Goal: Information Seeking & Learning: Check status

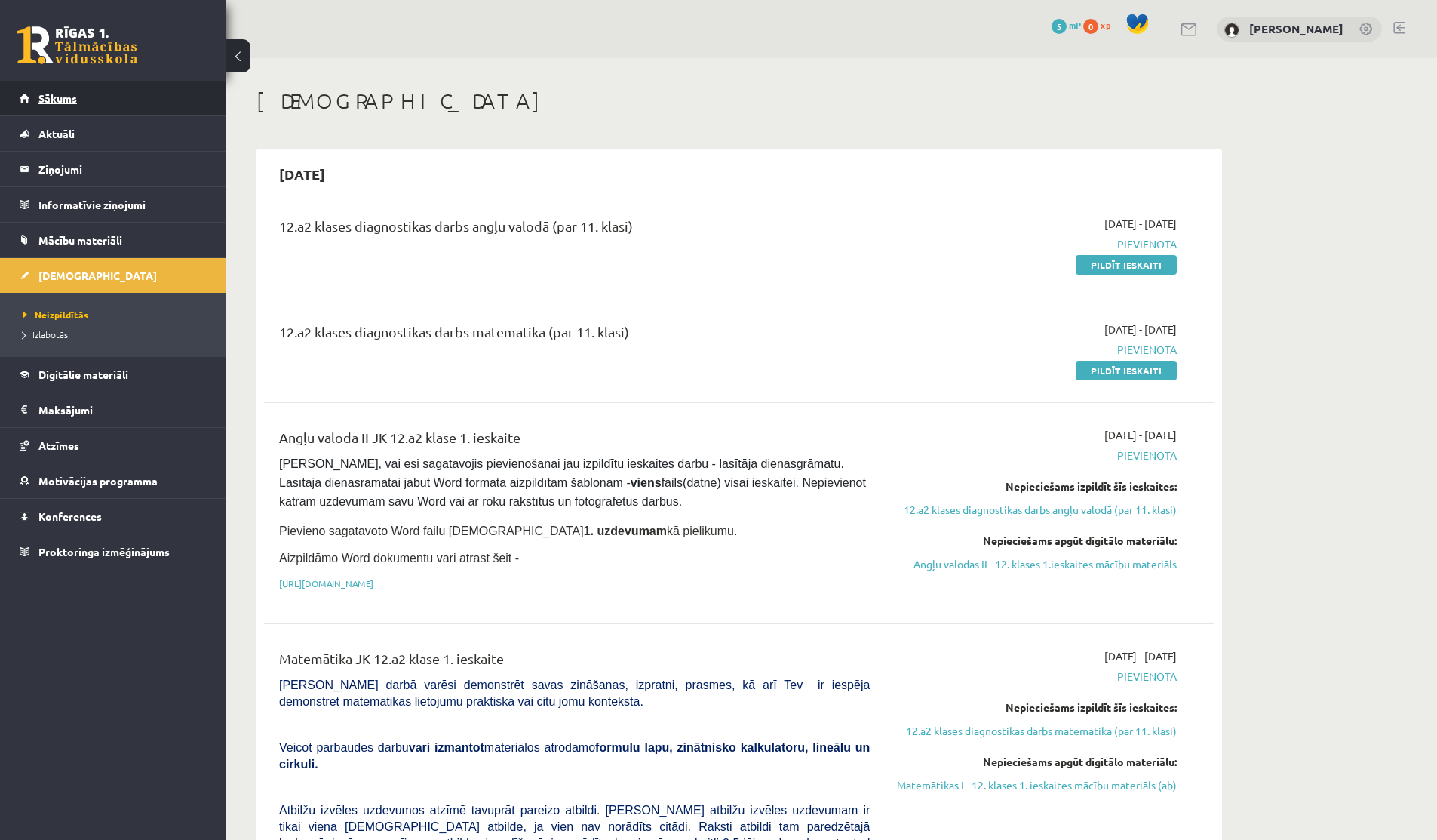
click at [48, 105] on link "Sākums" at bounding box center [113, 98] width 188 height 34
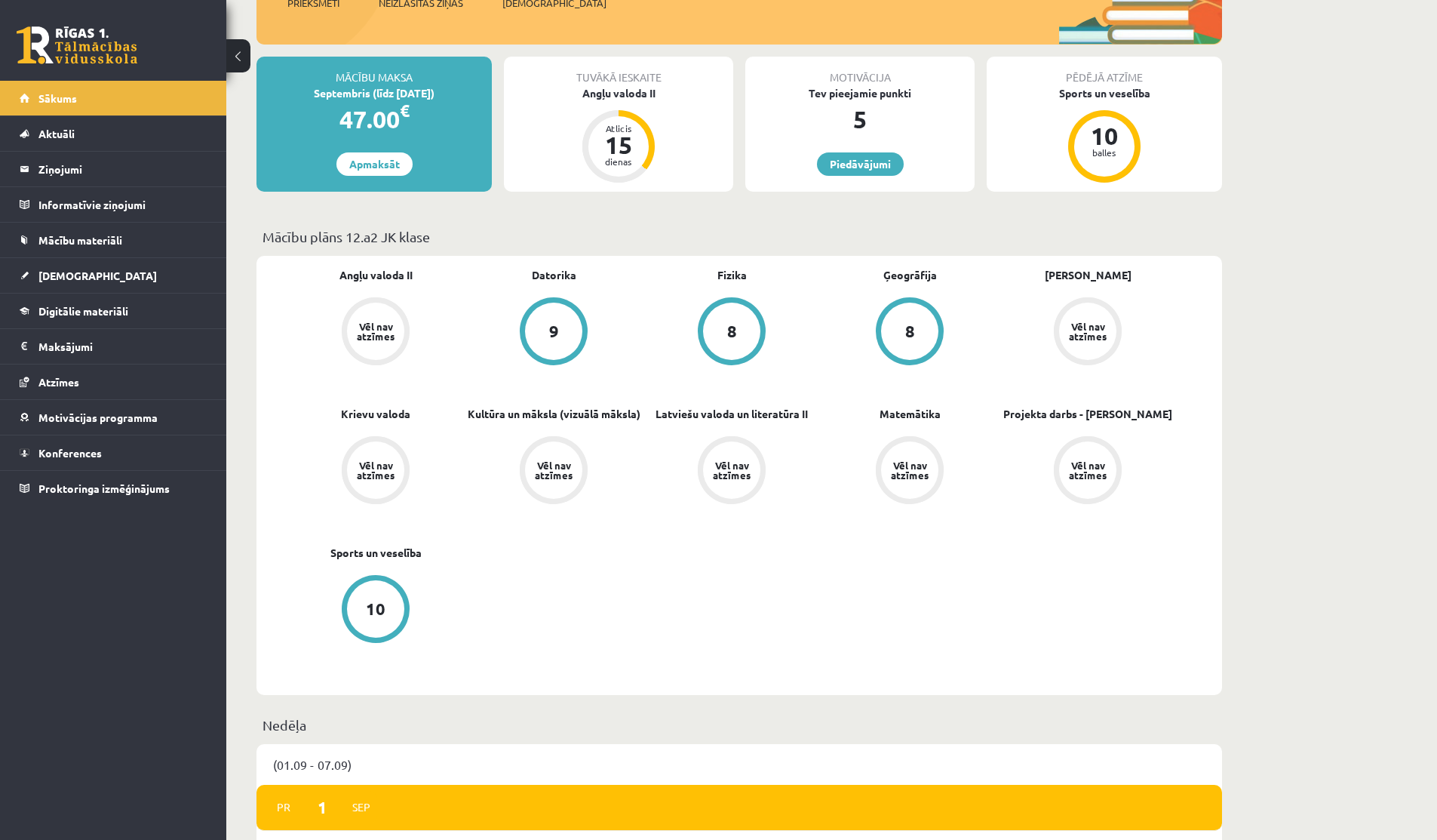
scroll to position [233, 0]
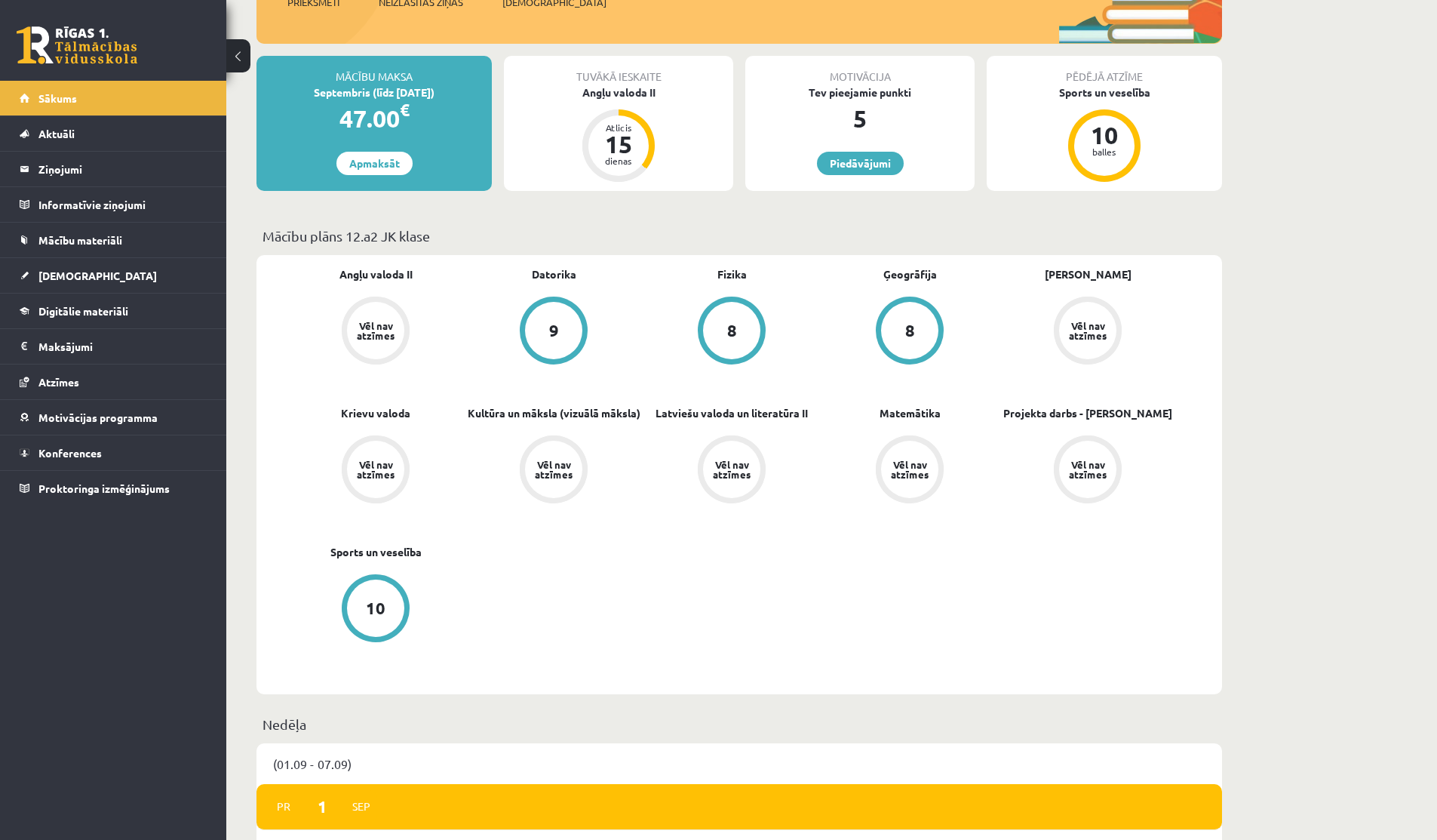
click at [584, 347] on link "9" at bounding box center [553, 332] width 178 height 71
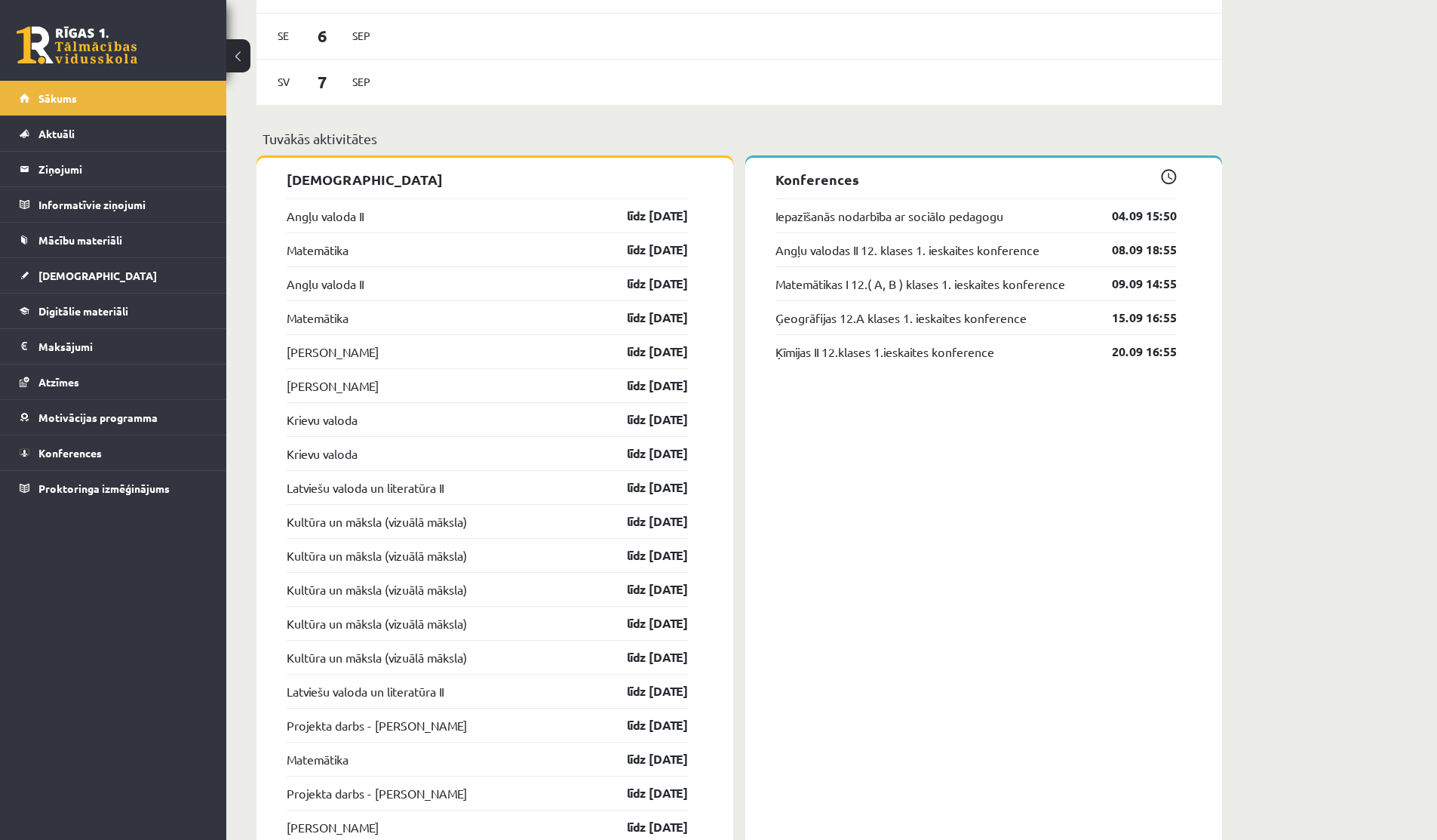
scroll to position [1228, 0]
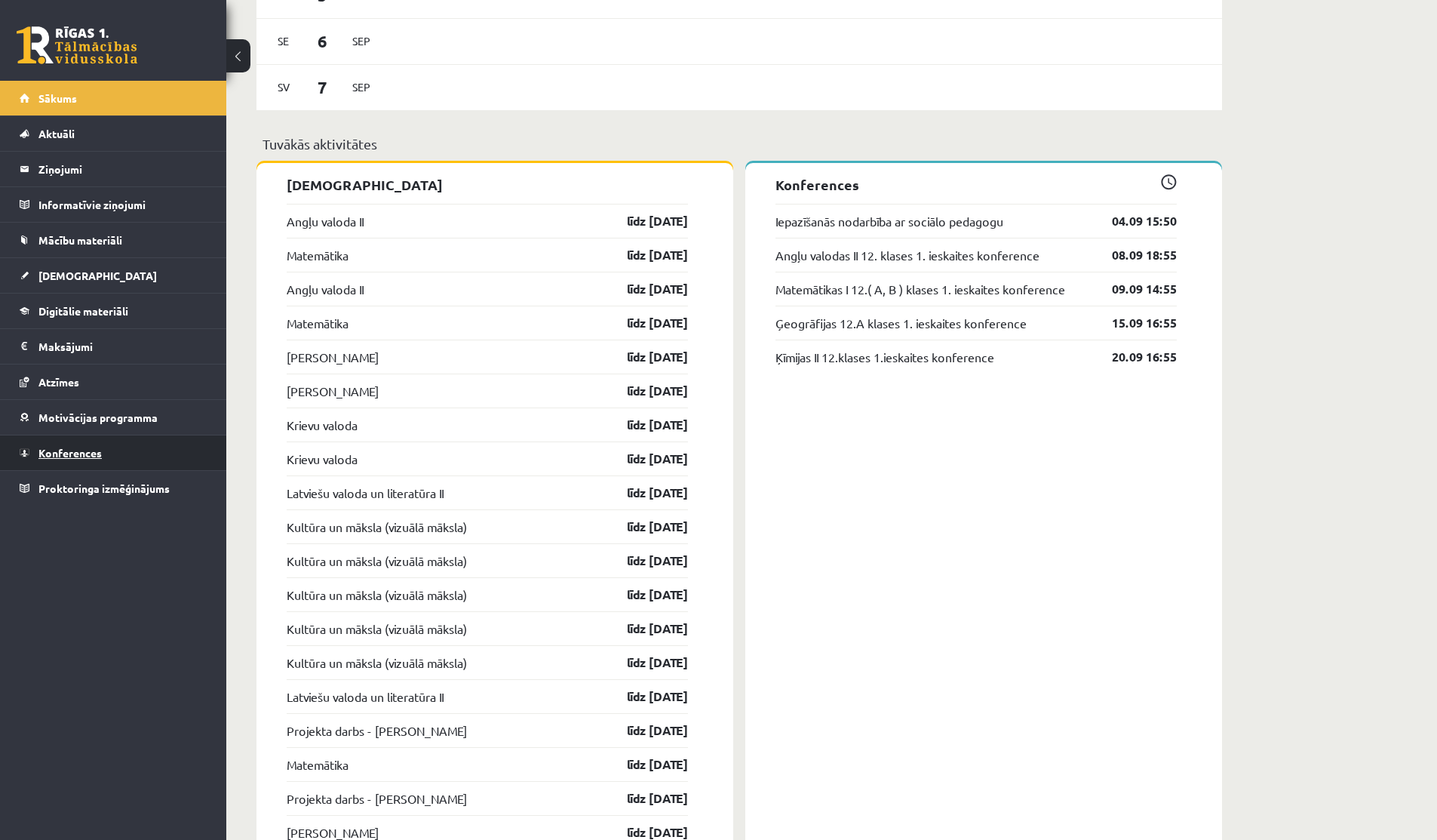
click at [101, 449] on span "Konferences" at bounding box center [70, 452] width 64 height 14
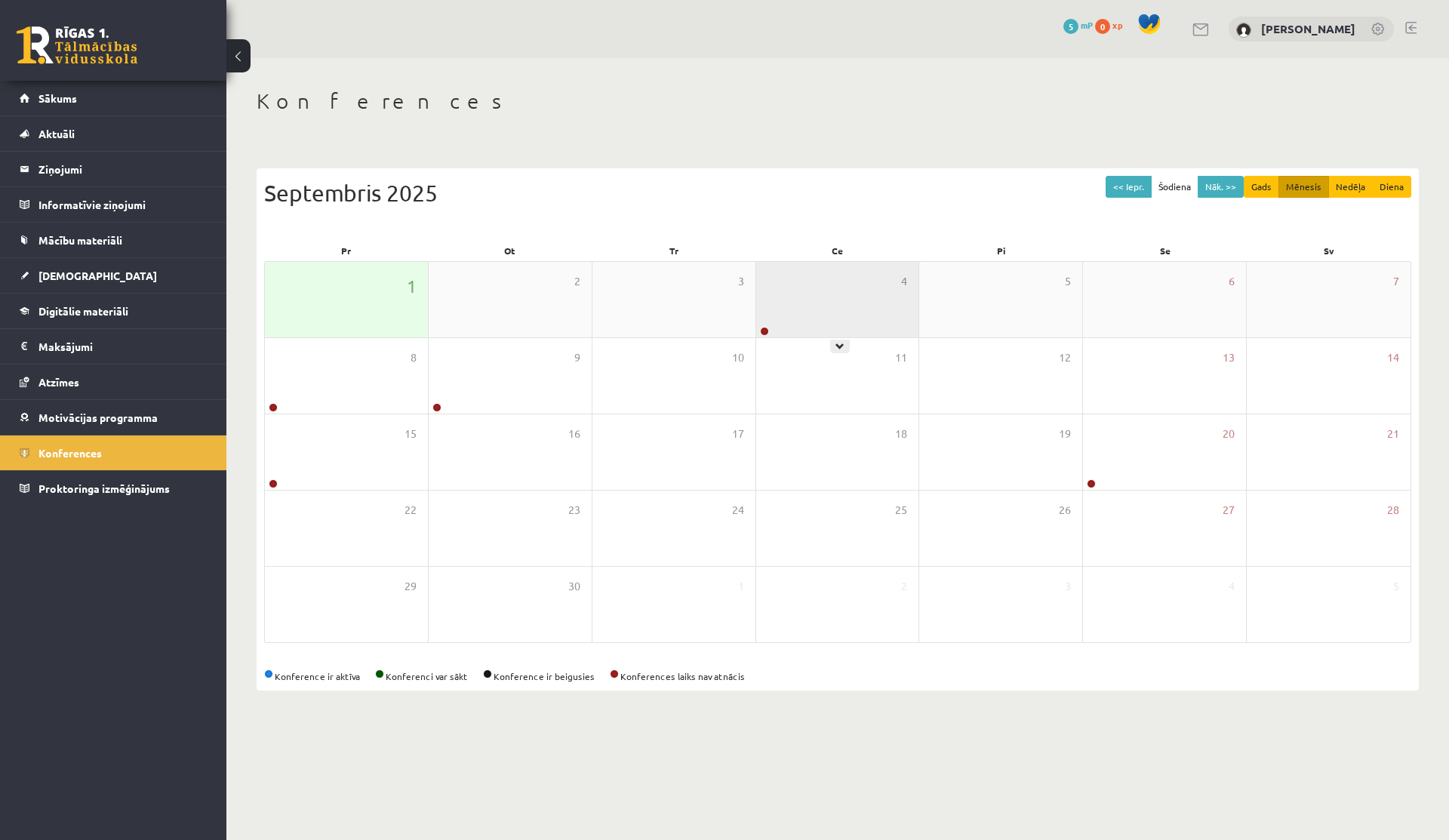
click at [796, 305] on div "4" at bounding box center [837, 299] width 163 height 75
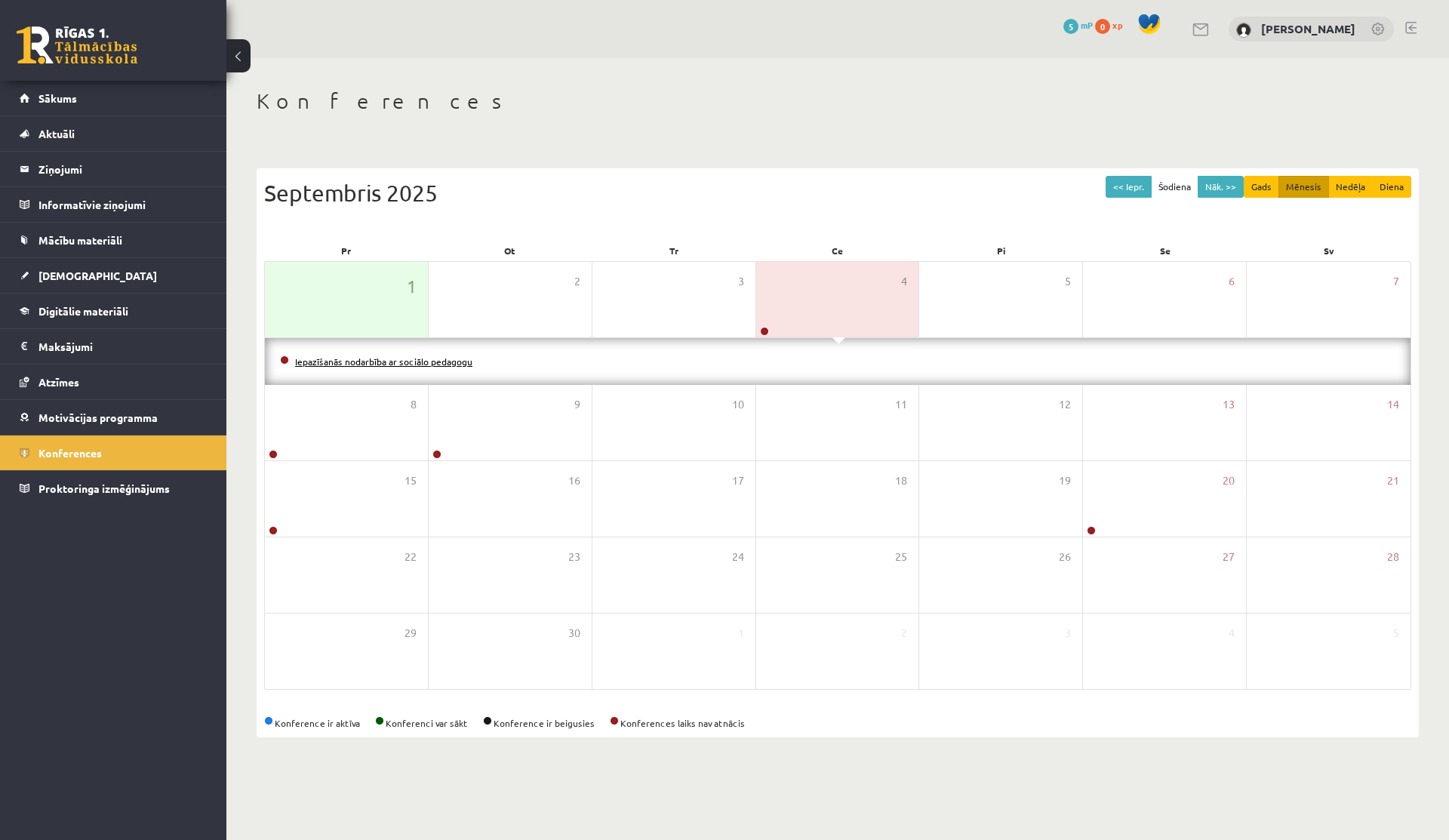
click at [388, 358] on link "Iepazīšanās nodarbība ar sociālo pedagogu" at bounding box center [383, 361] width 177 height 12
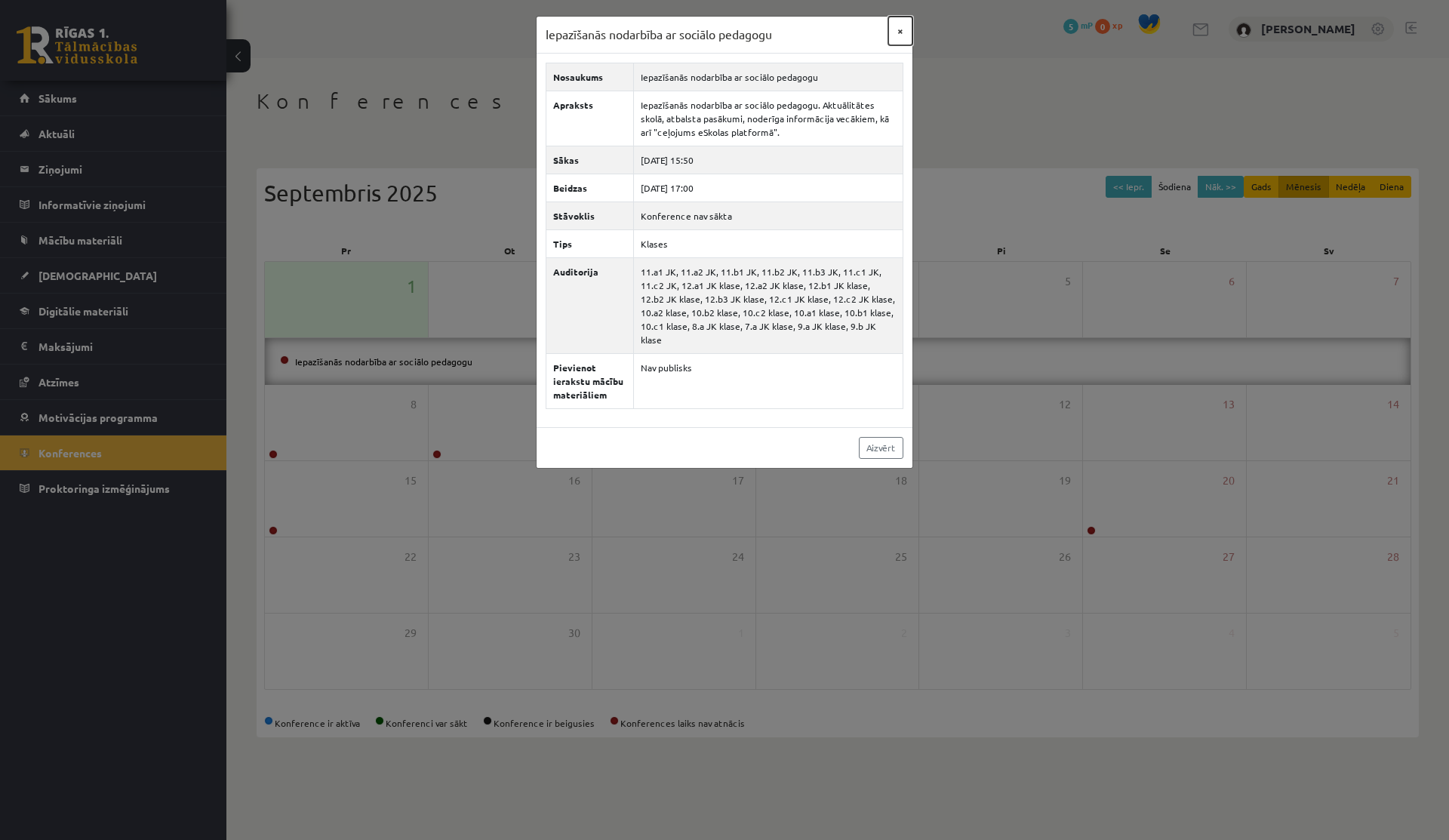
click at [894, 34] on button "×" at bounding box center [900, 31] width 24 height 29
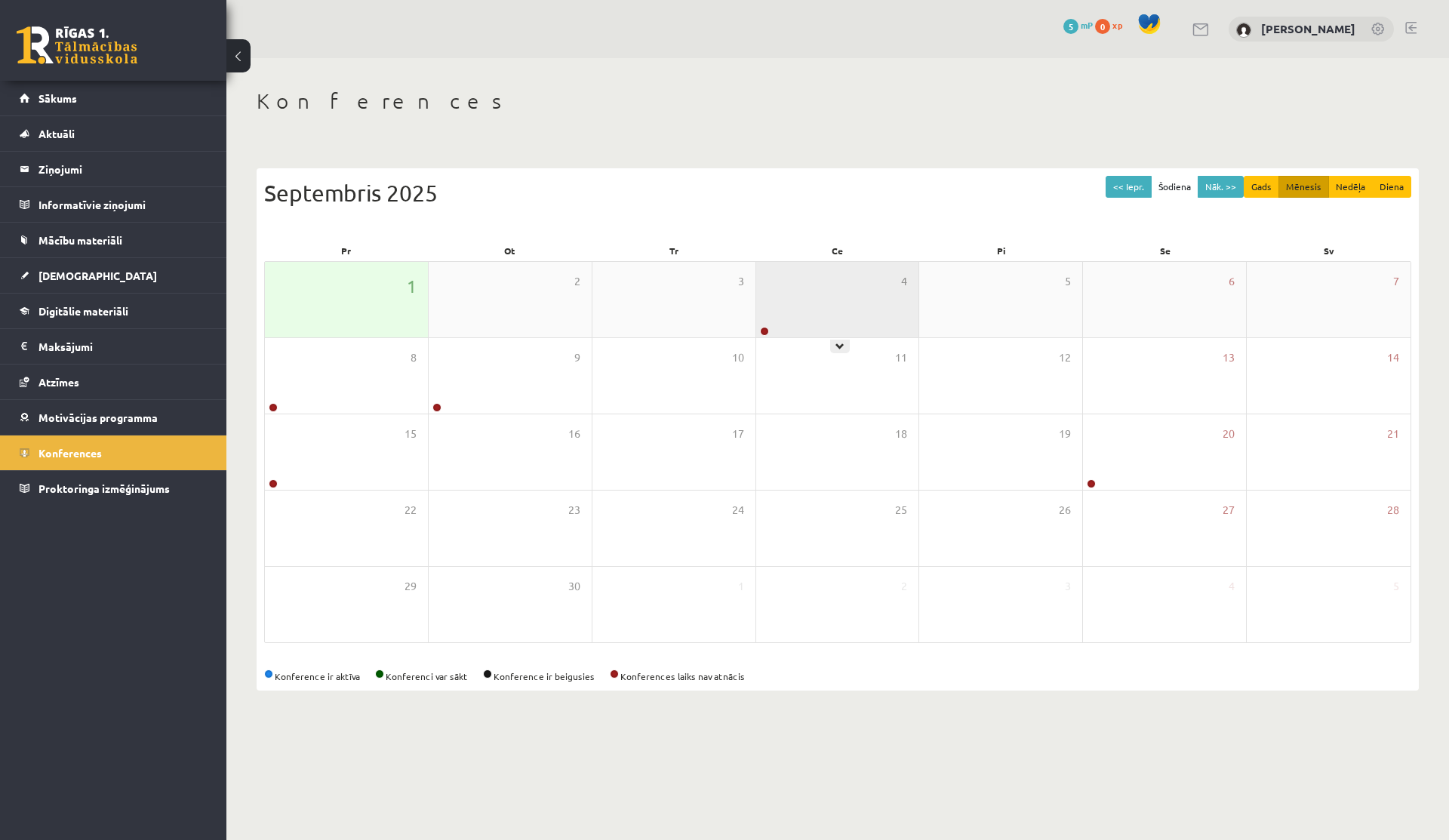
click at [848, 295] on div "4" at bounding box center [837, 299] width 163 height 75
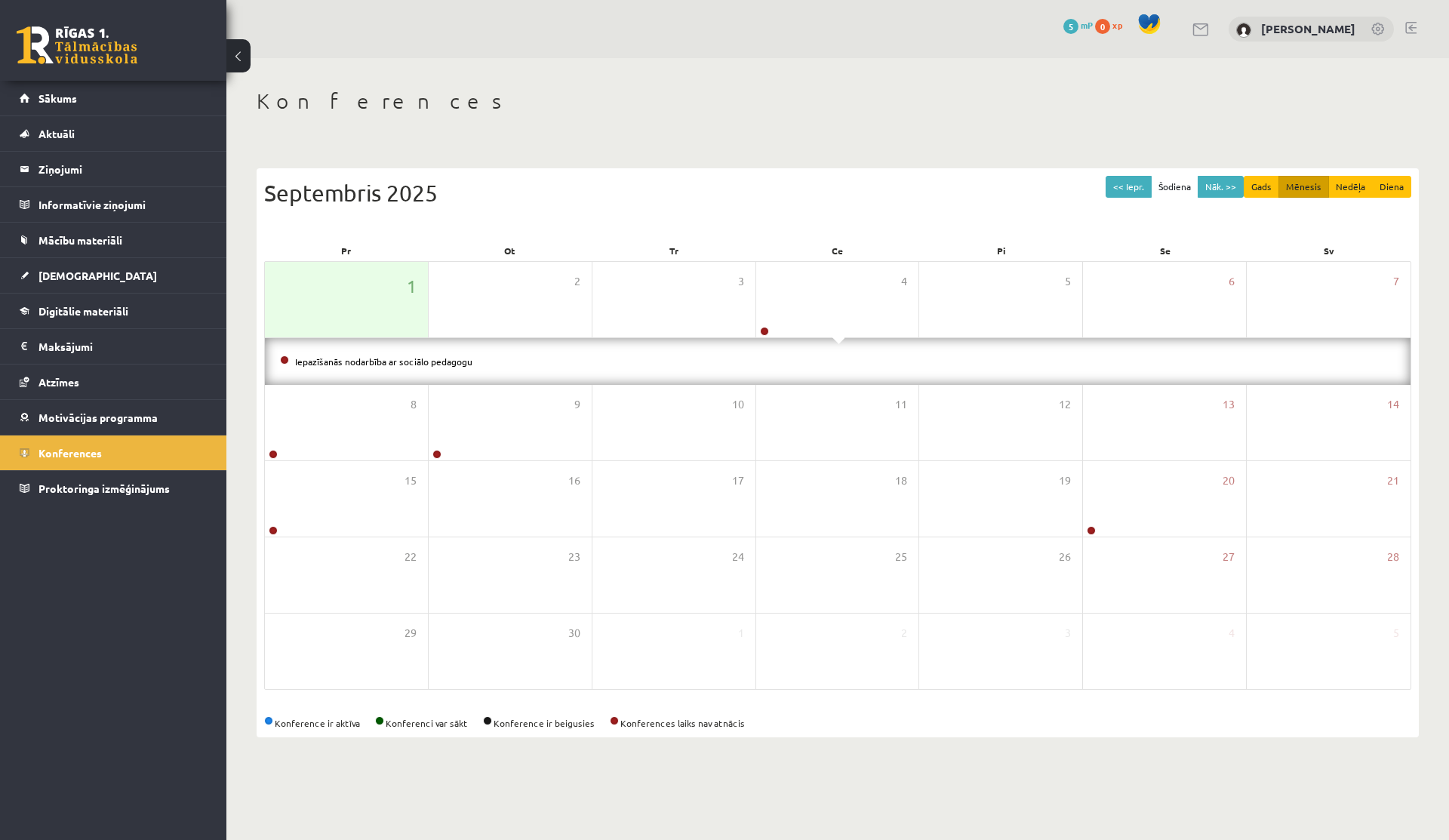
click at [398, 370] on div "Iepazīšanās nodarbība ar sociālo pedagogu" at bounding box center [837, 362] width 1145 height 47
click at [397, 355] on li "Iepazīšanās nodarbība ar sociālo pedagogu" at bounding box center [837, 361] width 1115 height 16
click at [397, 359] on link "Iepazīšanās nodarbība ar sociālo pedagogu" at bounding box center [383, 361] width 177 height 12
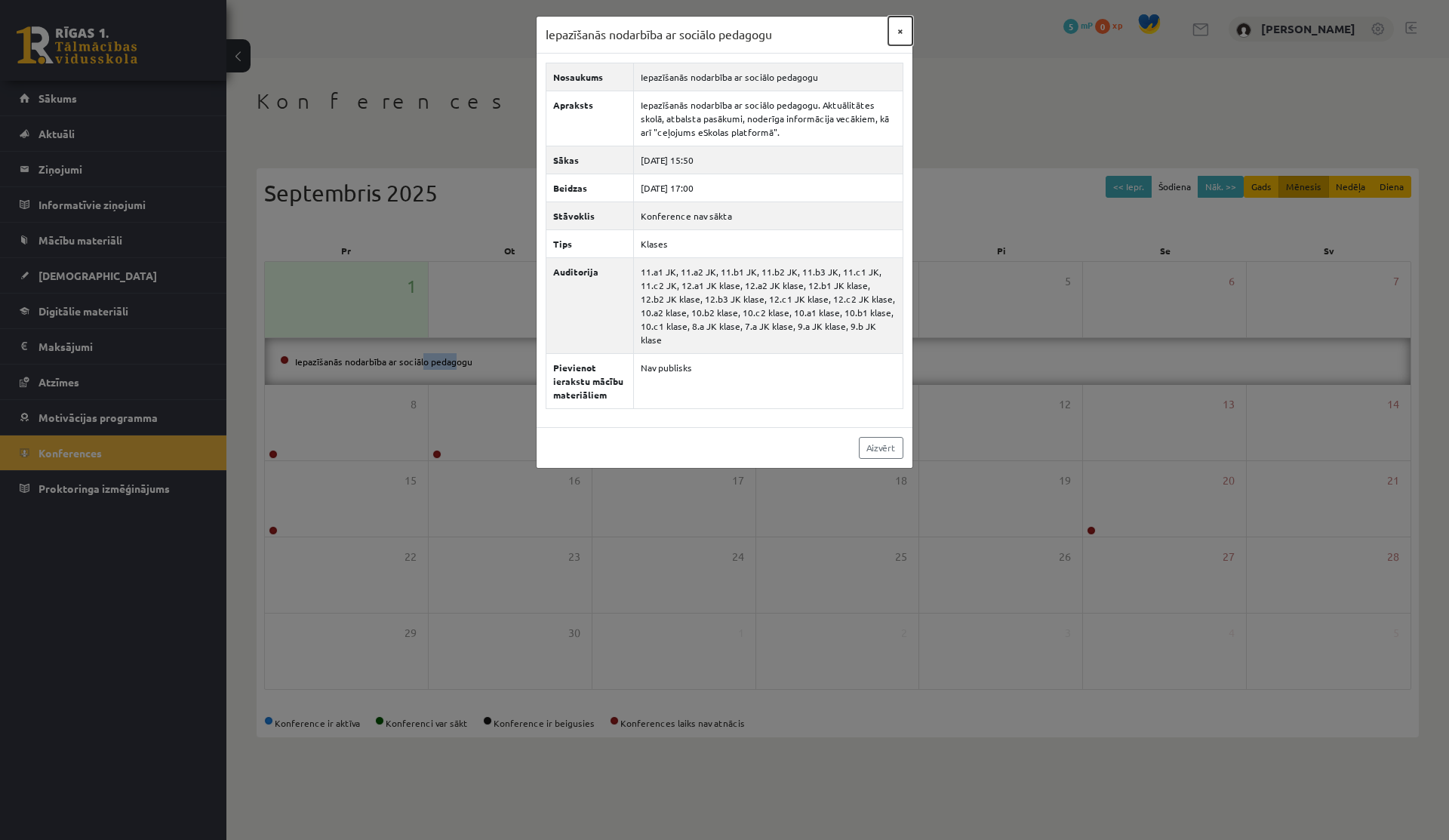
click at [906, 30] on button "×" at bounding box center [900, 31] width 24 height 29
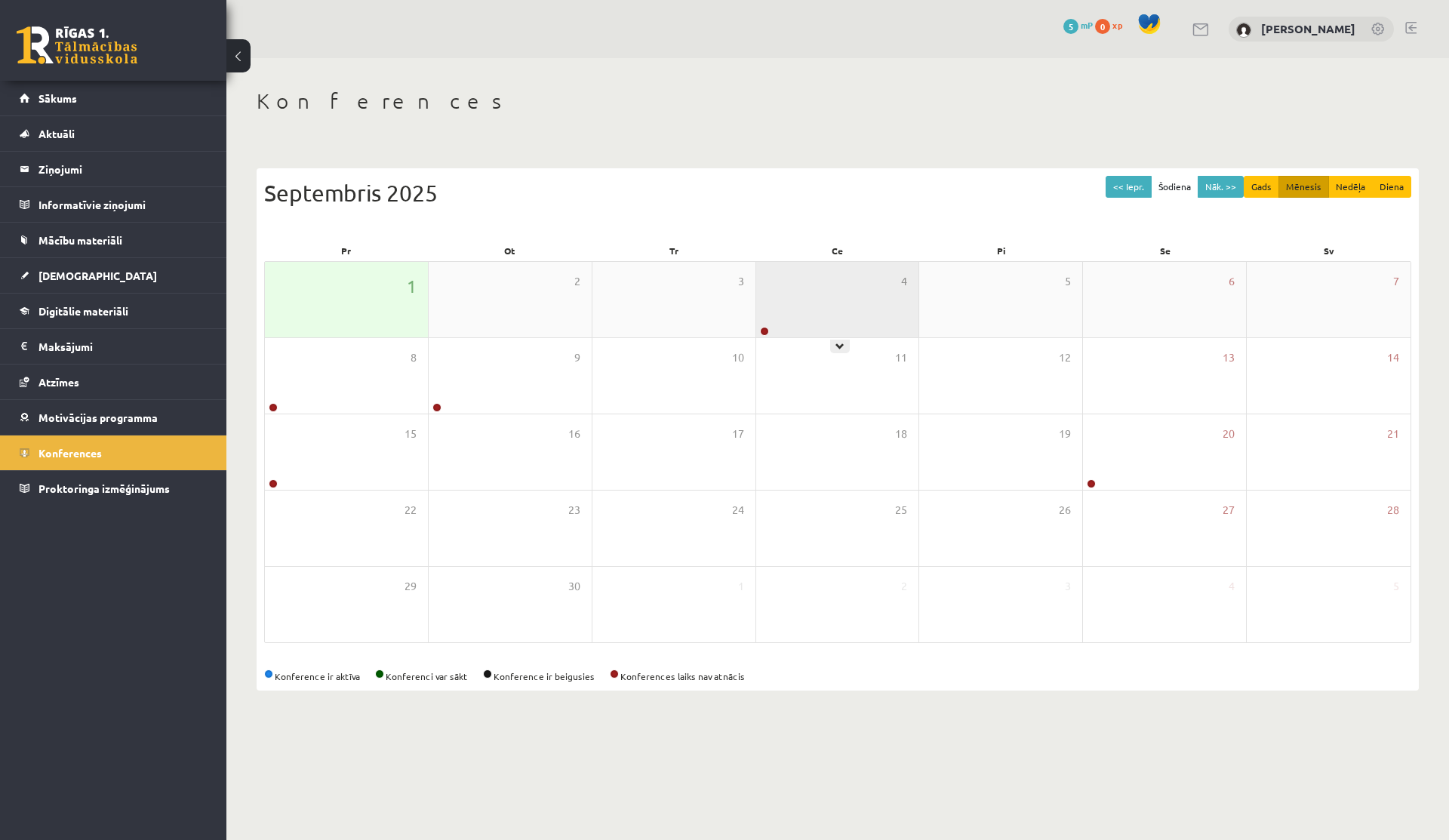
click at [801, 286] on div "4" at bounding box center [837, 299] width 163 height 75
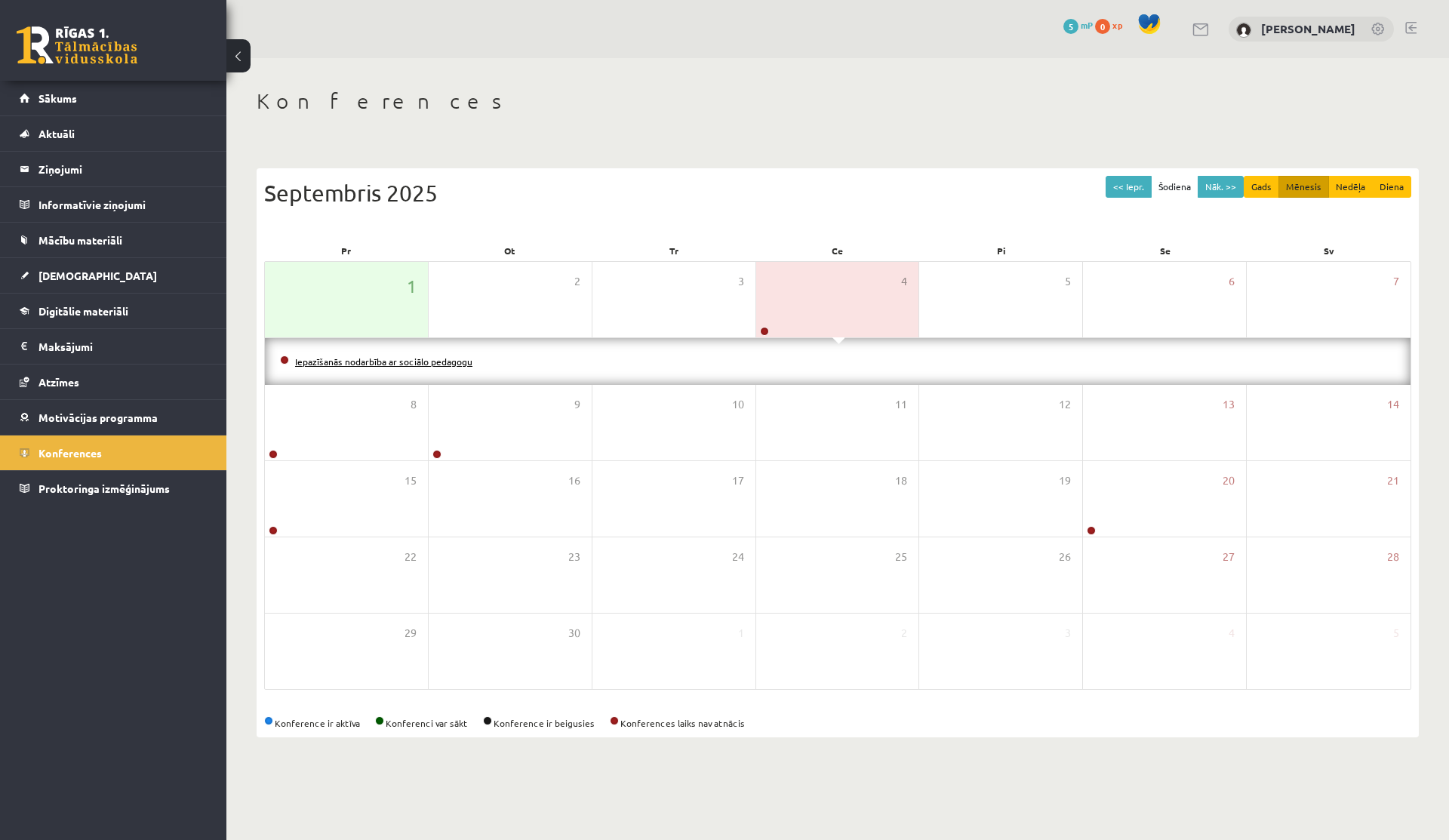
click at [387, 358] on link "Iepazīšanās nodarbība ar sociālo pedagogu" at bounding box center [383, 361] width 177 height 12
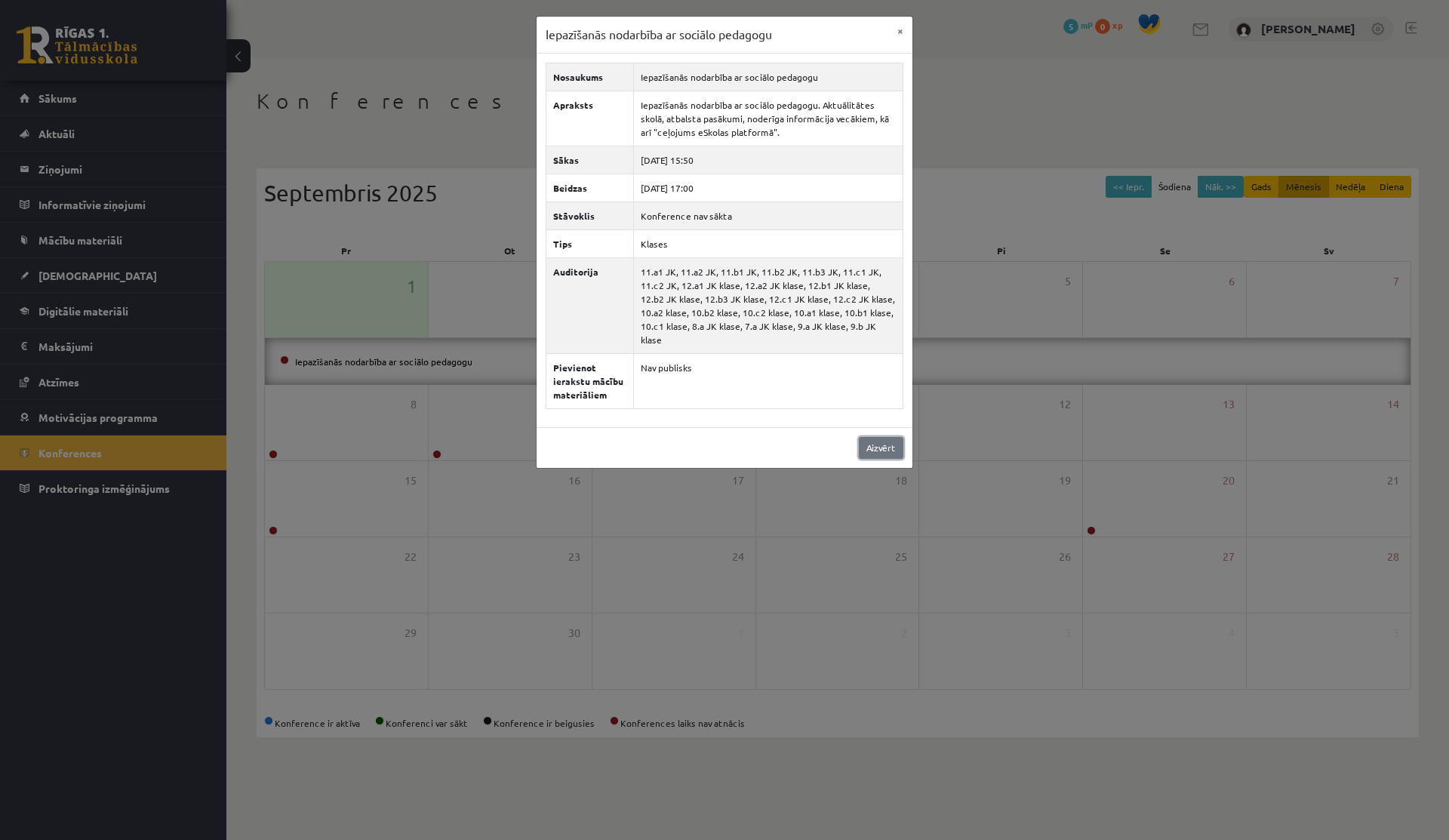
click at [884, 442] on link "Aizvērt" at bounding box center [880, 447] width 44 height 22
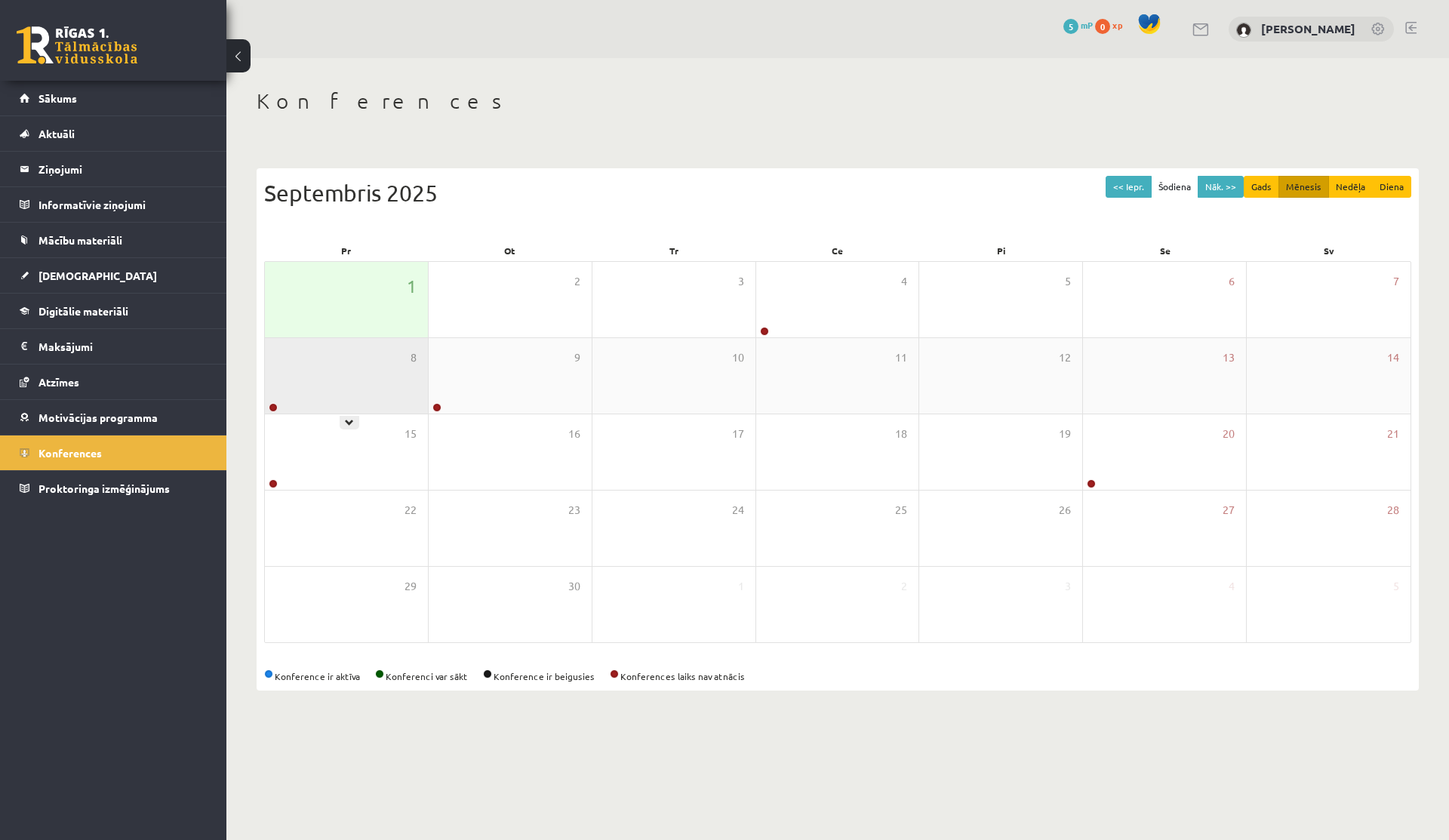
click at [291, 387] on div "8" at bounding box center [347, 376] width 163 height 75
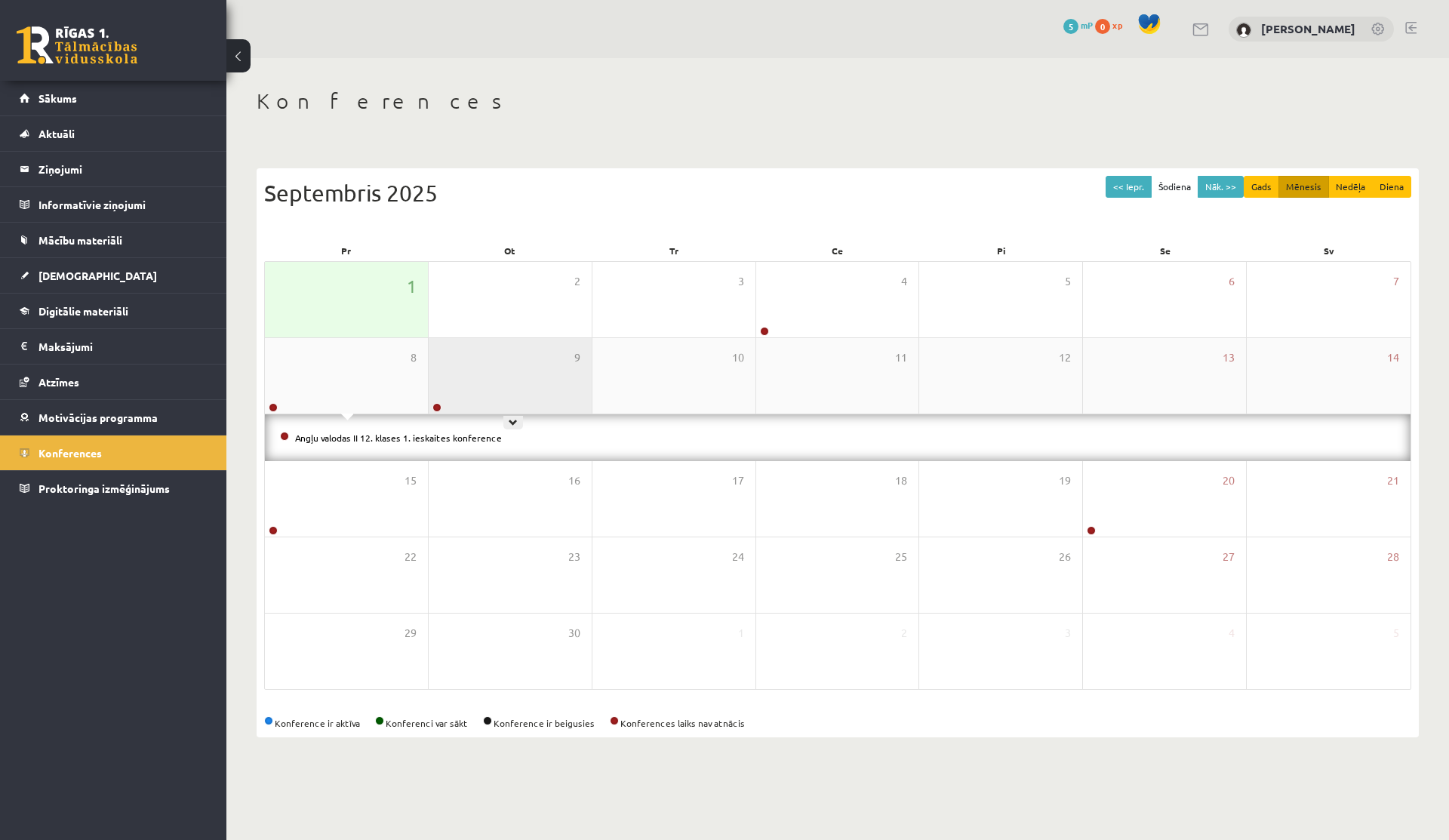
click at [514, 386] on div "9" at bounding box center [510, 376] width 163 height 75
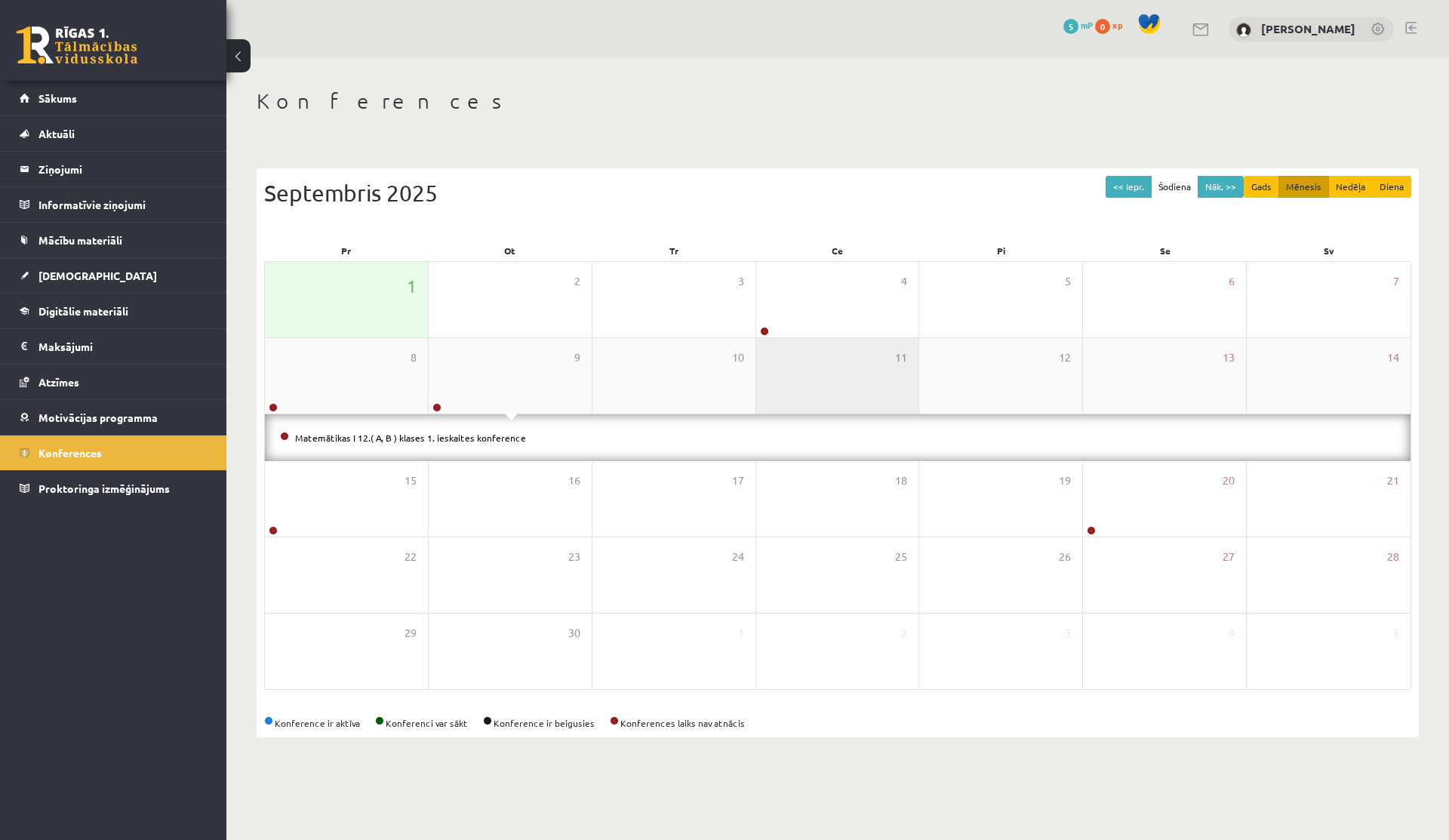
click at [851, 395] on div "11" at bounding box center [837, 376] width 163 height 75
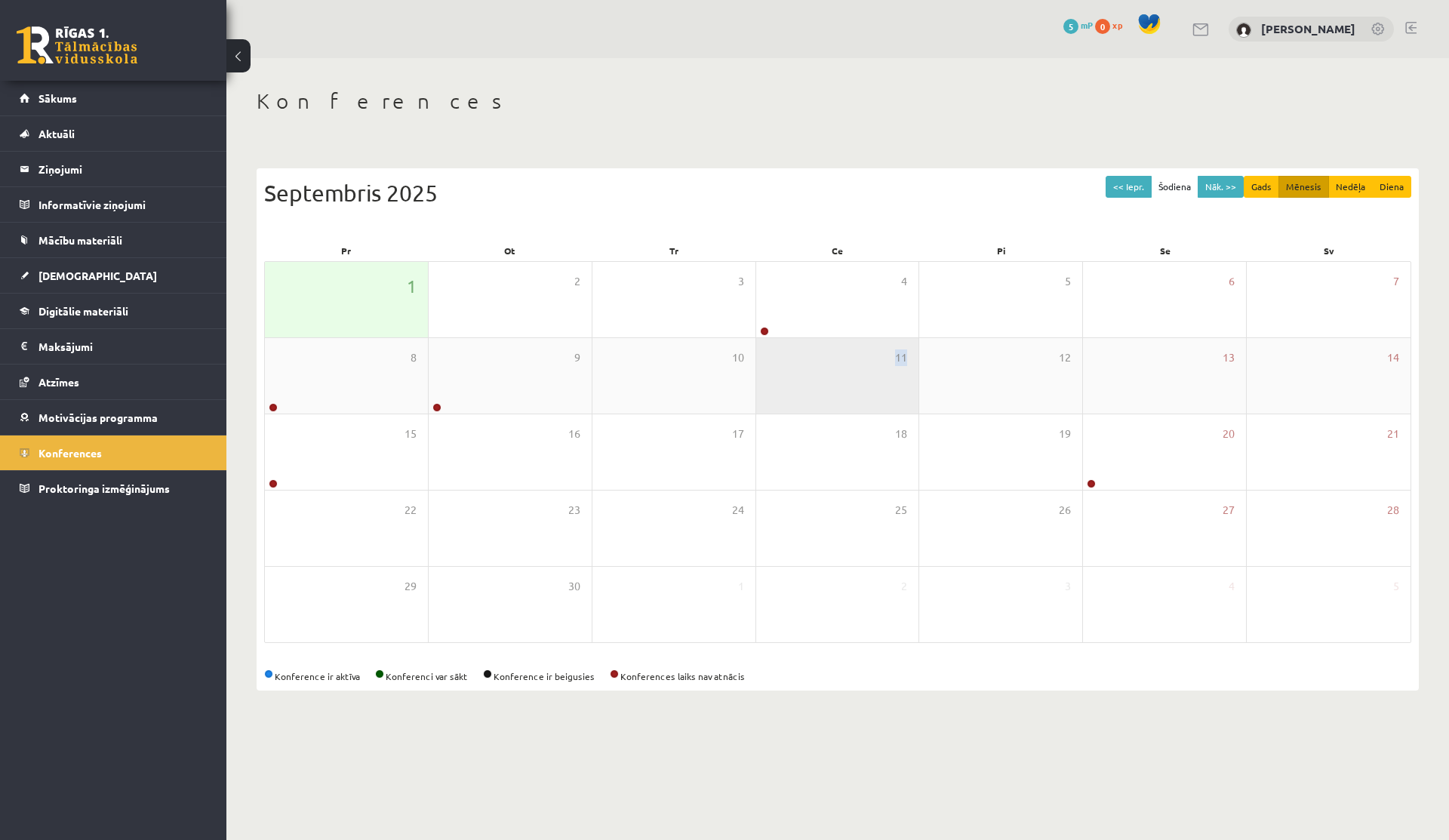
click at [851, 395] on div "11" at bounding box center [837, 376] width 163 height 75
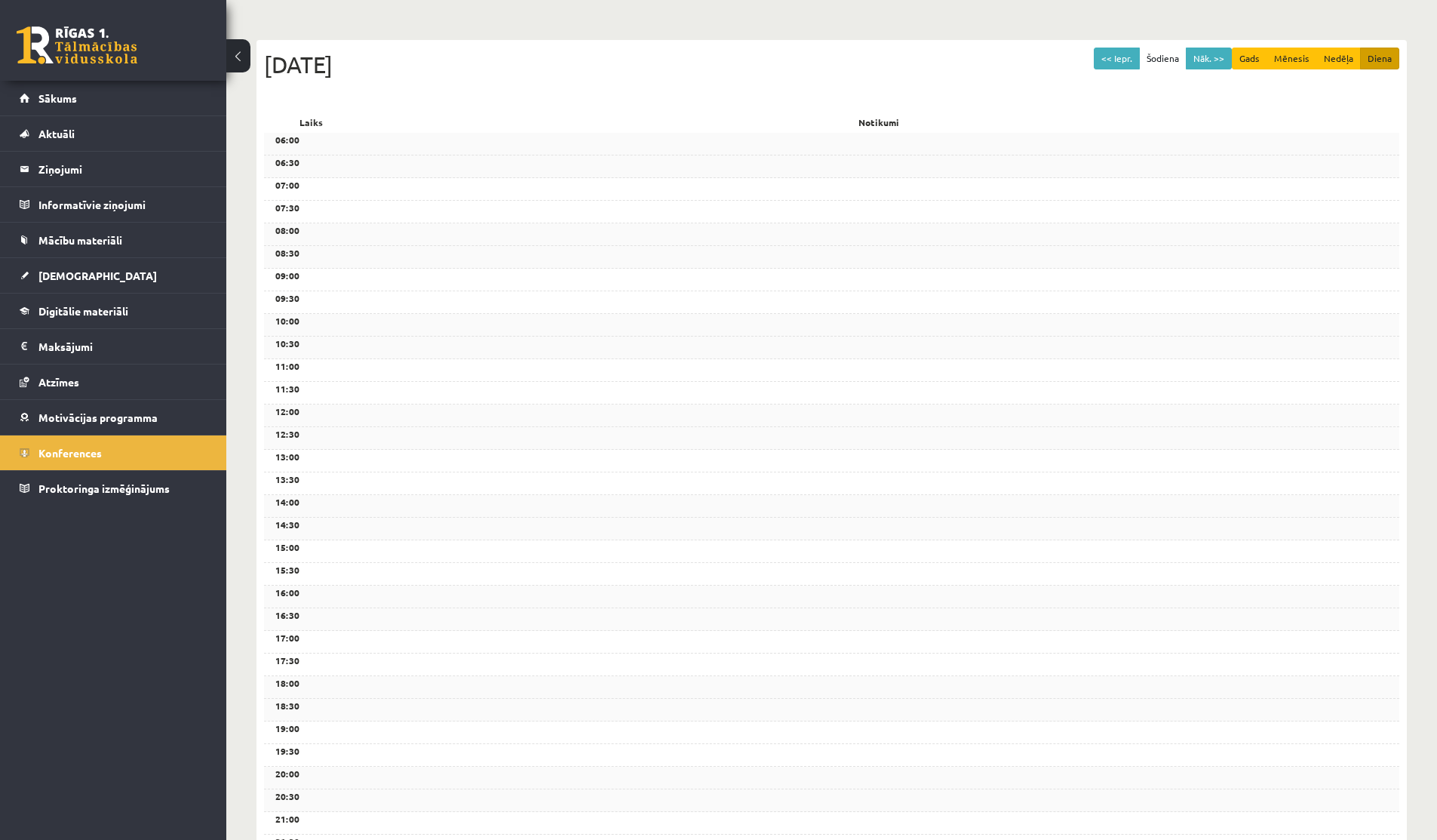
scroll to position [223, 0]
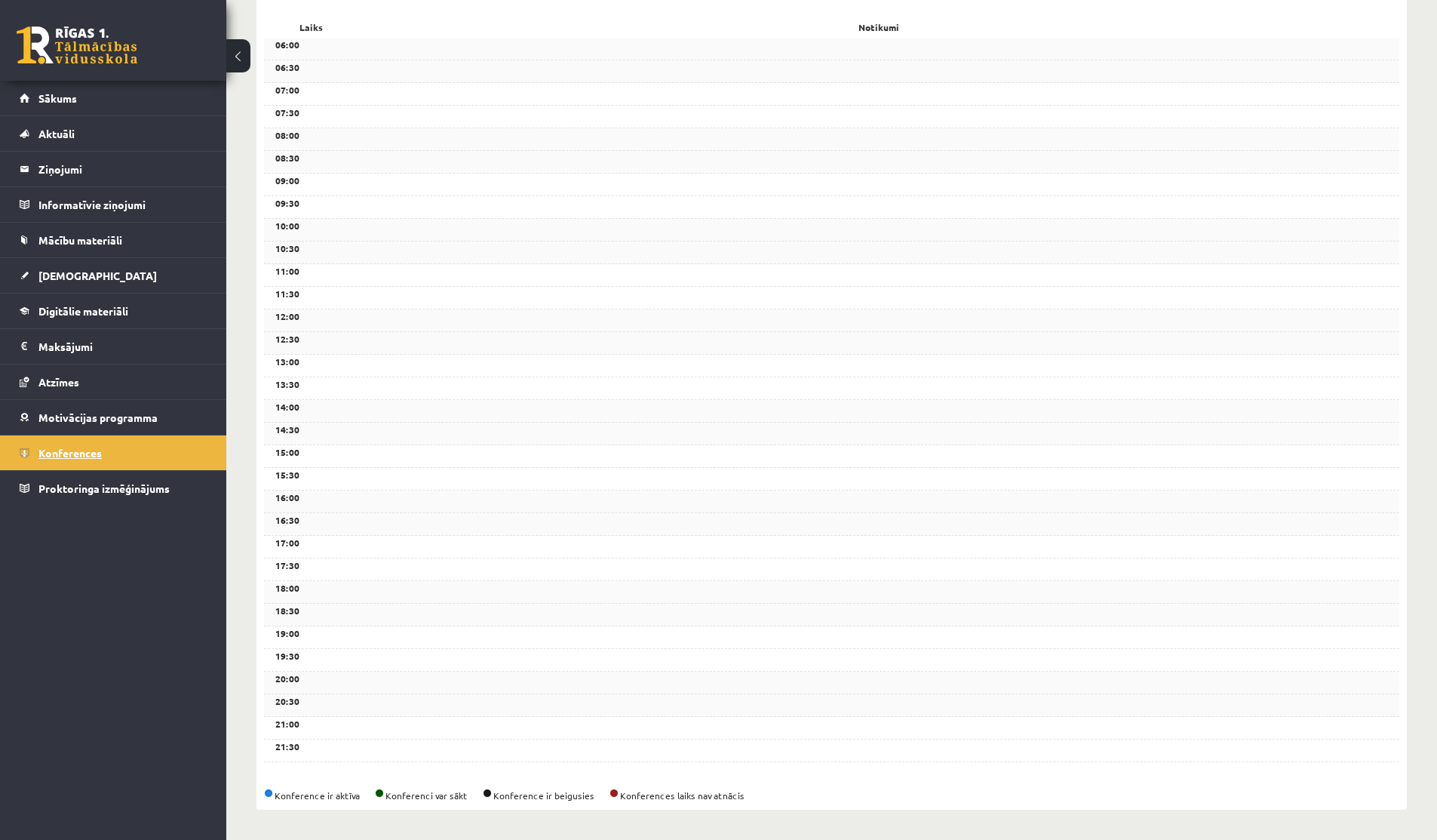
click at [55, 440] on link "Konferences" at bounding box center [113, 453] width 188 height 34
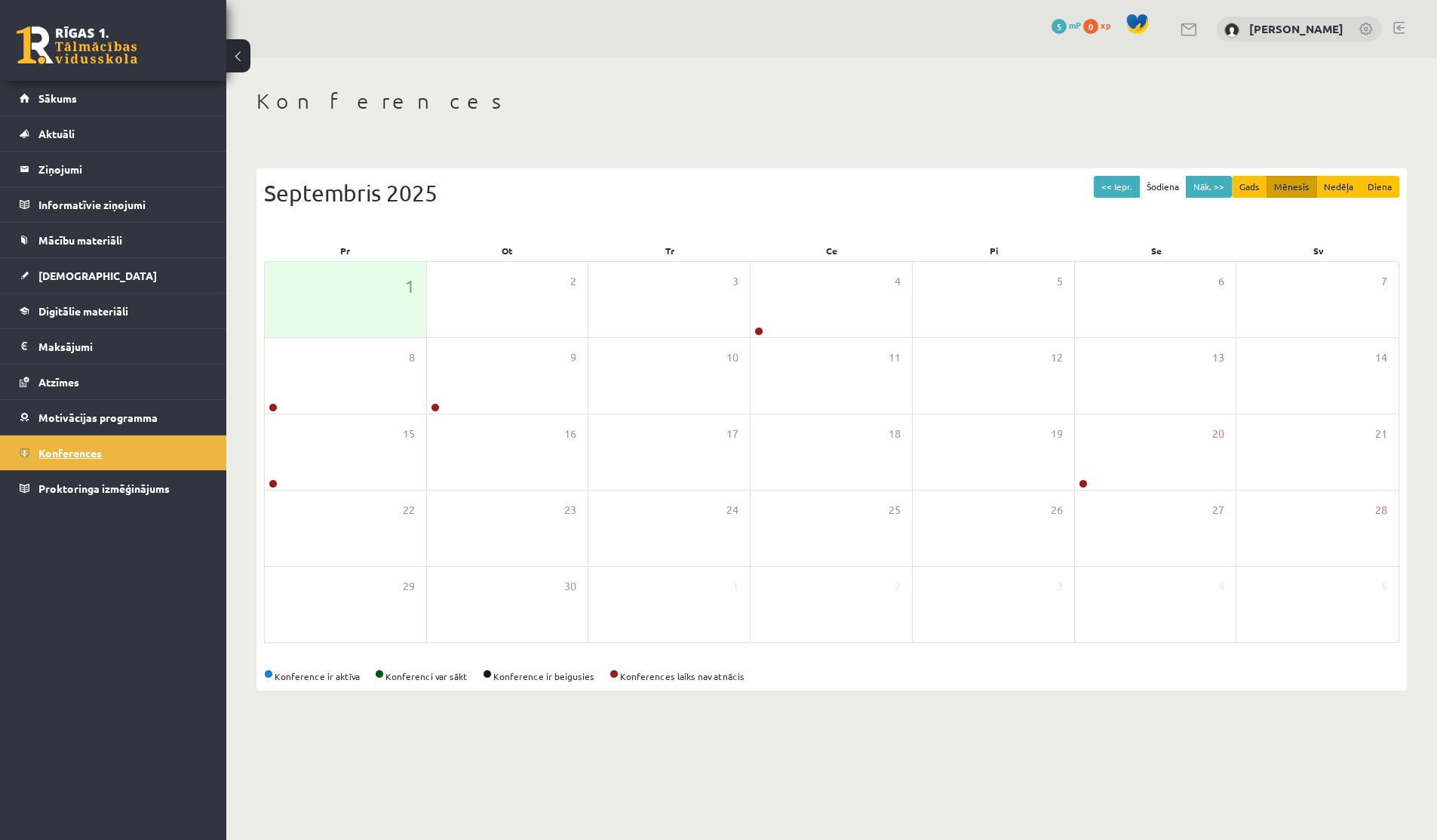
scroll to position [0, 0]
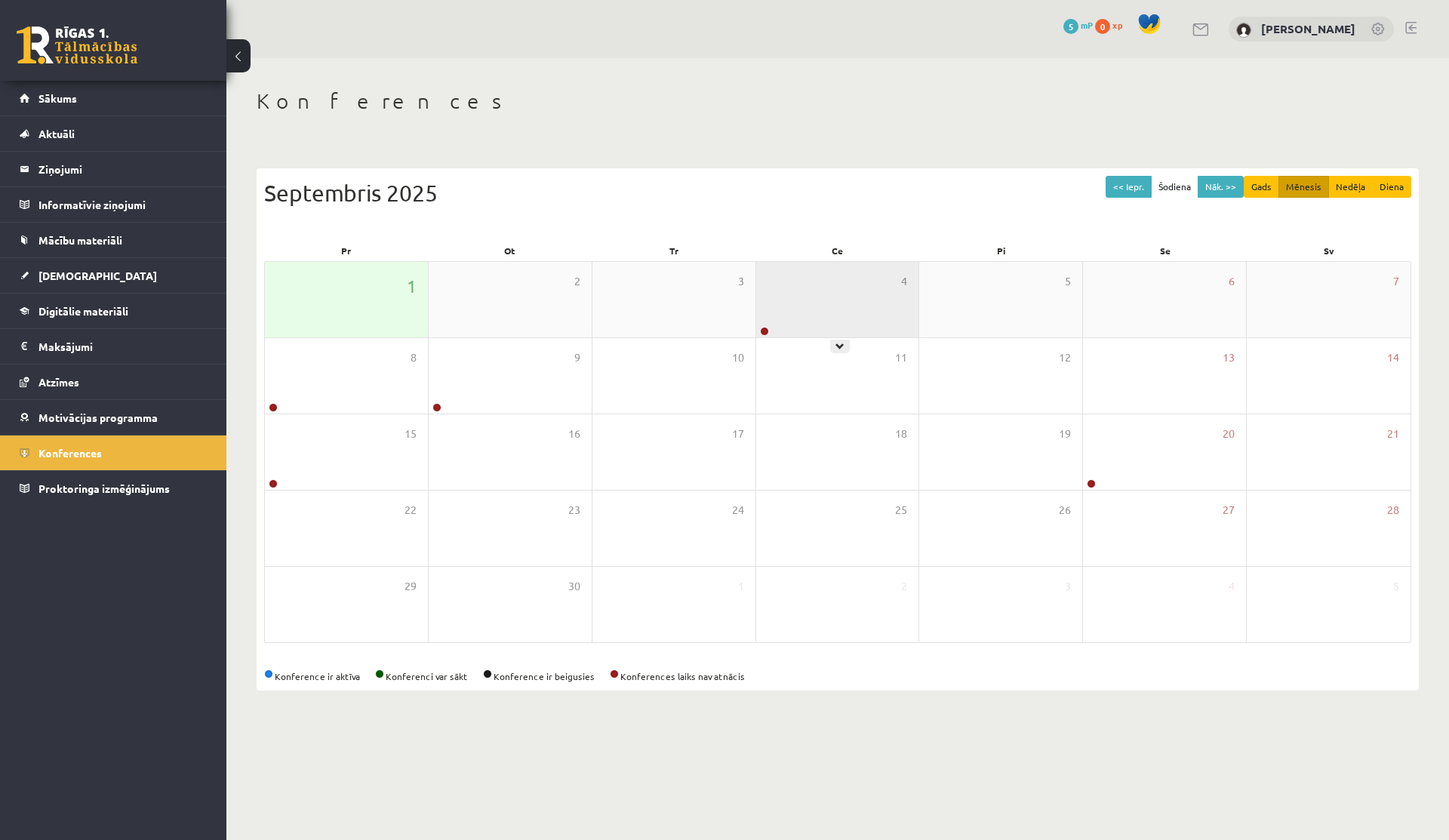
click at [858, 314] on div "4" at bounding box center [837, 299] width 163 height 75
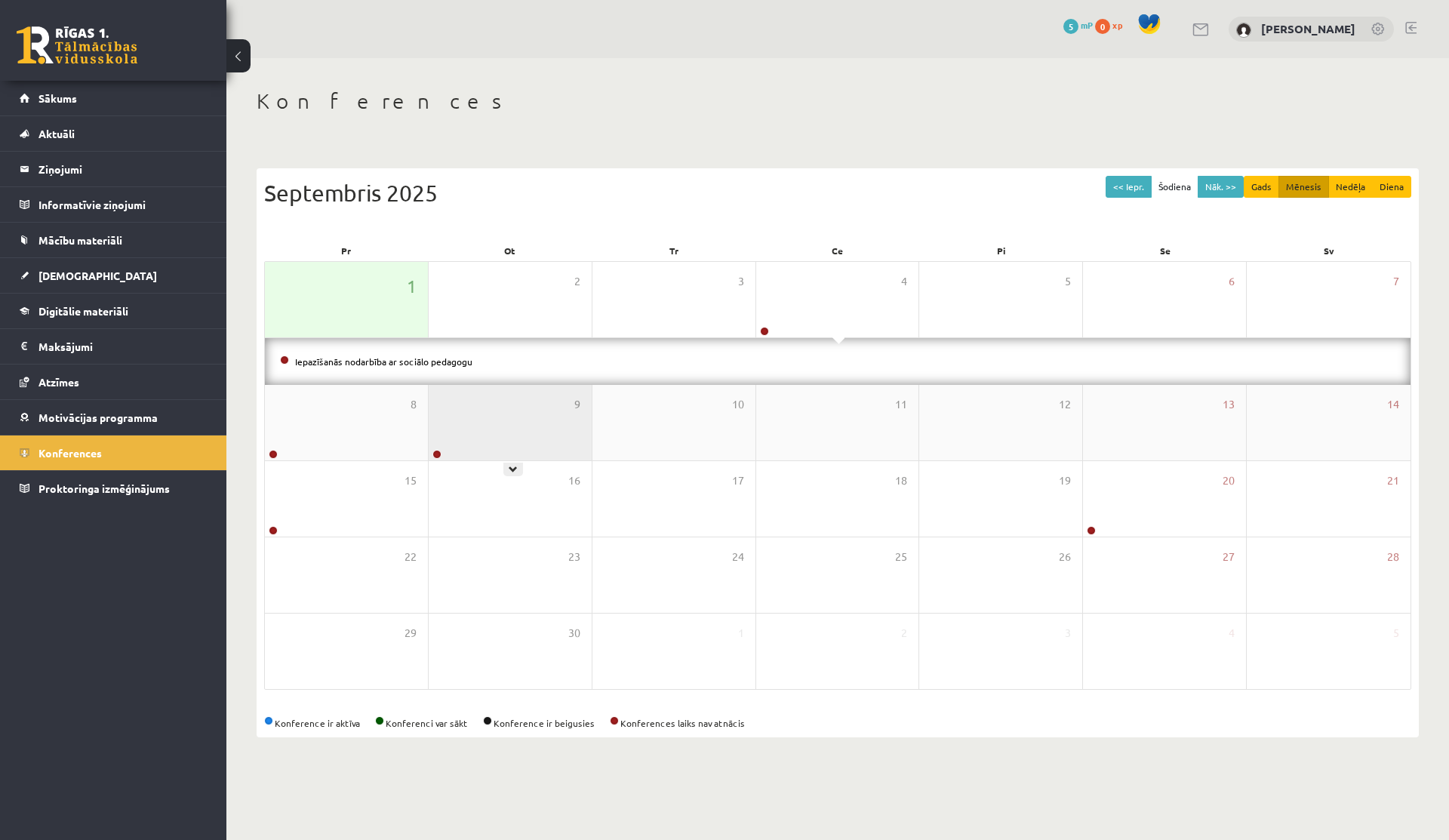
click at [435, 397] on div "9" at bounding box center [510, 422] width 163 height 75
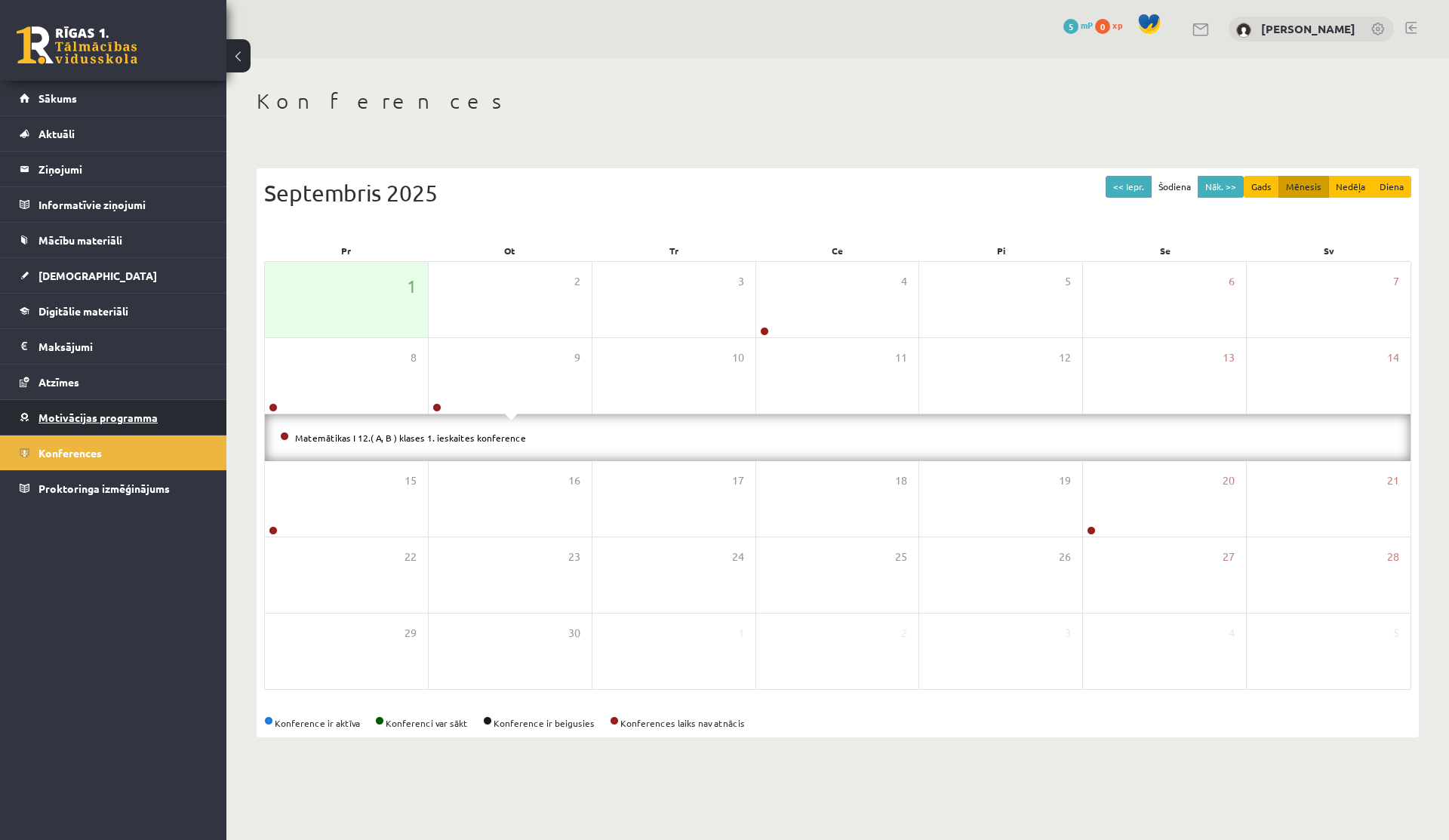
click at [133, 420] on span "Motivācijas programma" at bounding box center [97, 416] width 119 height 14
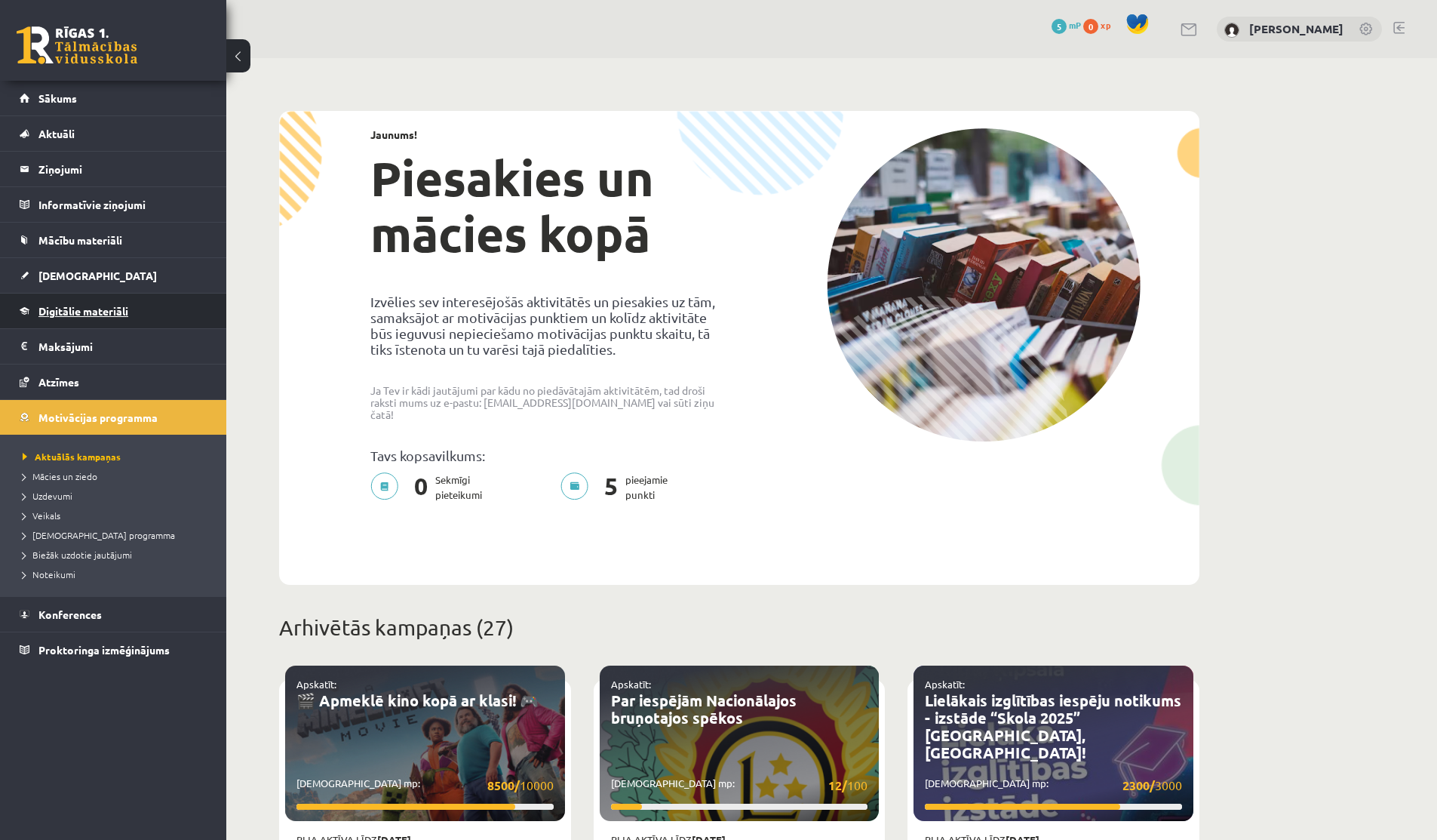
click at [71, 310] on span "Digitālie materiāli" at bounding box center [83, 310] width 90 height 14
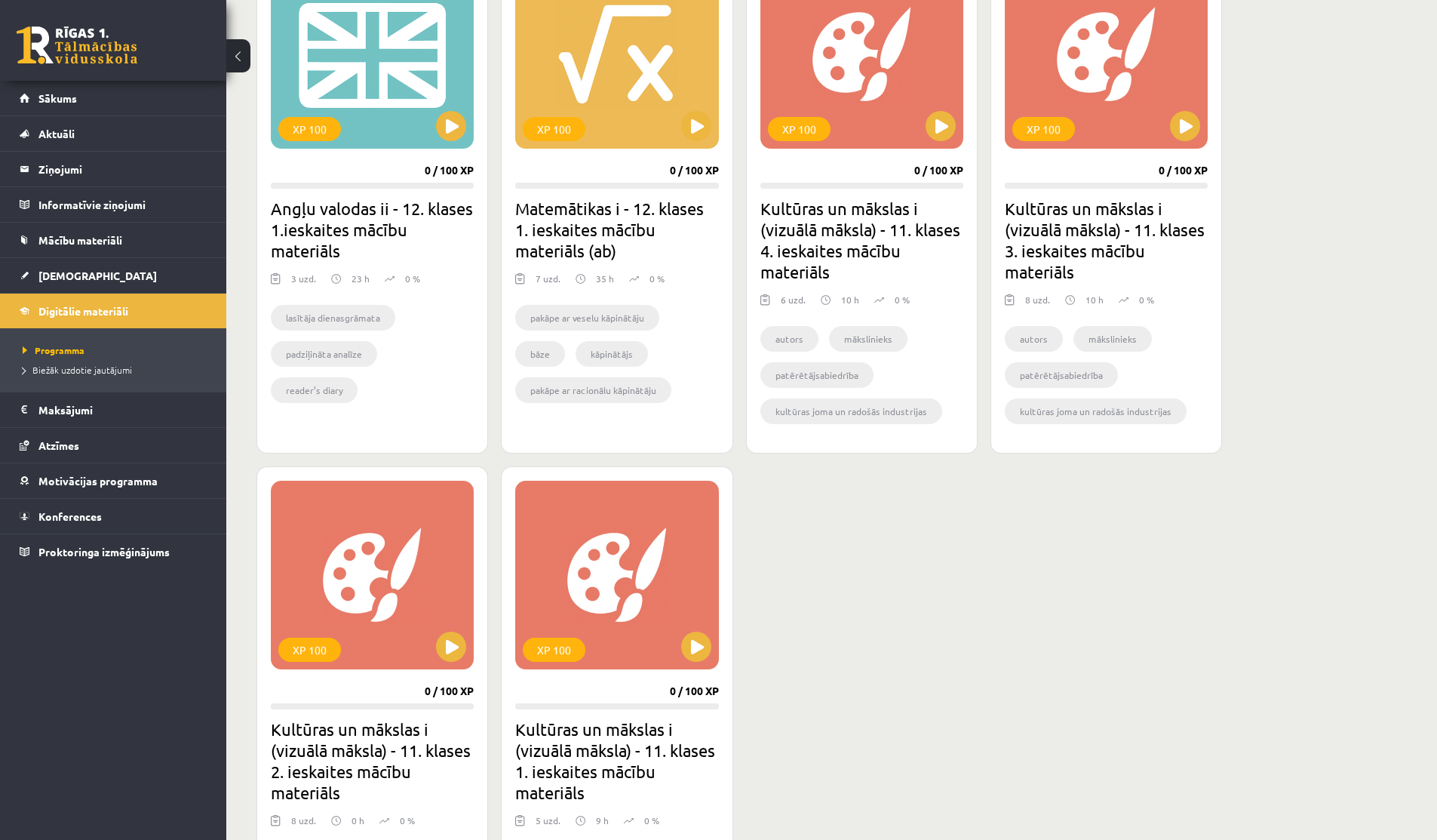
scroll to position [734, 0]
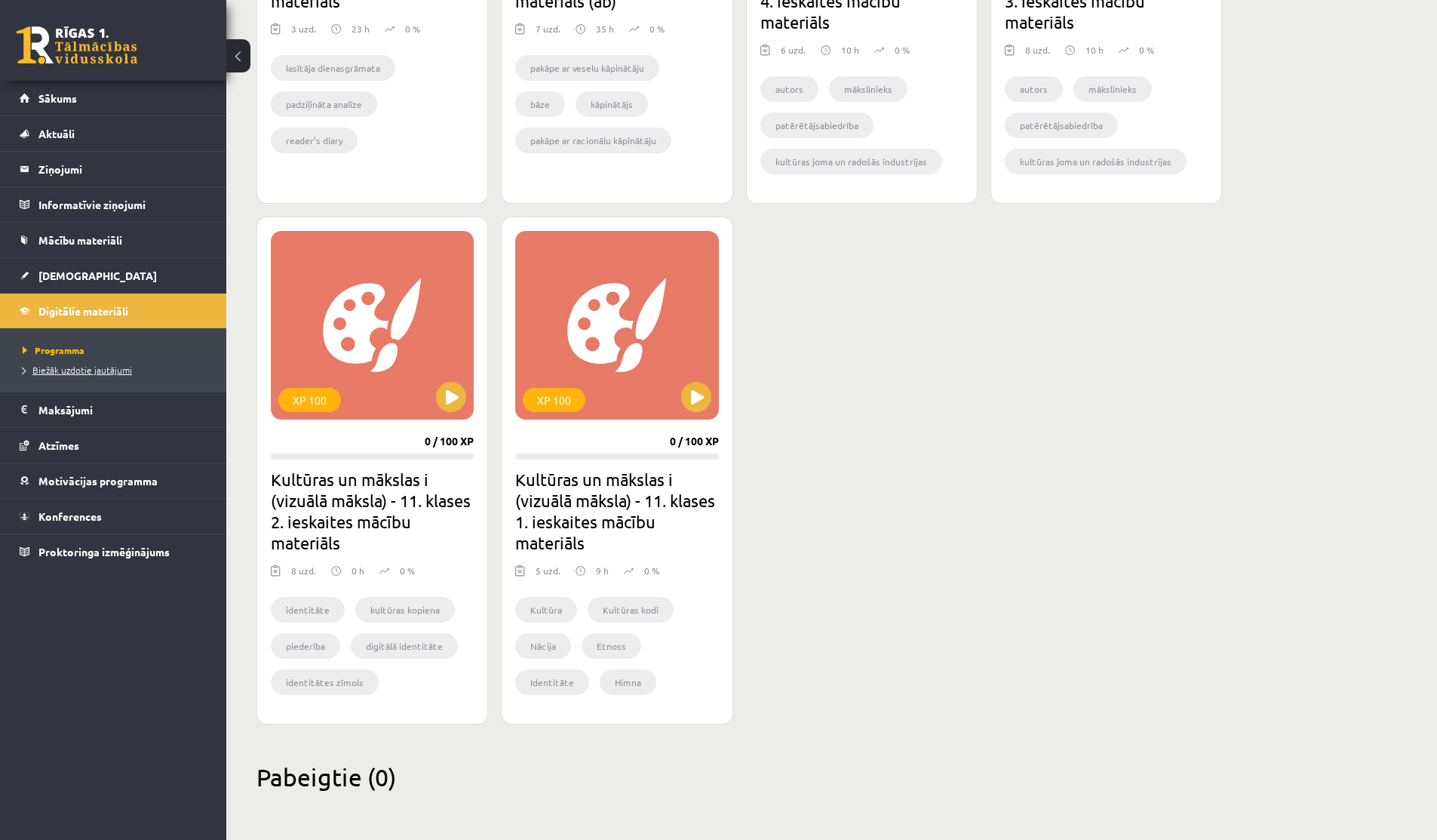
click at [59, 372] on span "Biežāk uzdotie jautājumi" at bounding box center [77, 369] width 110 height 12
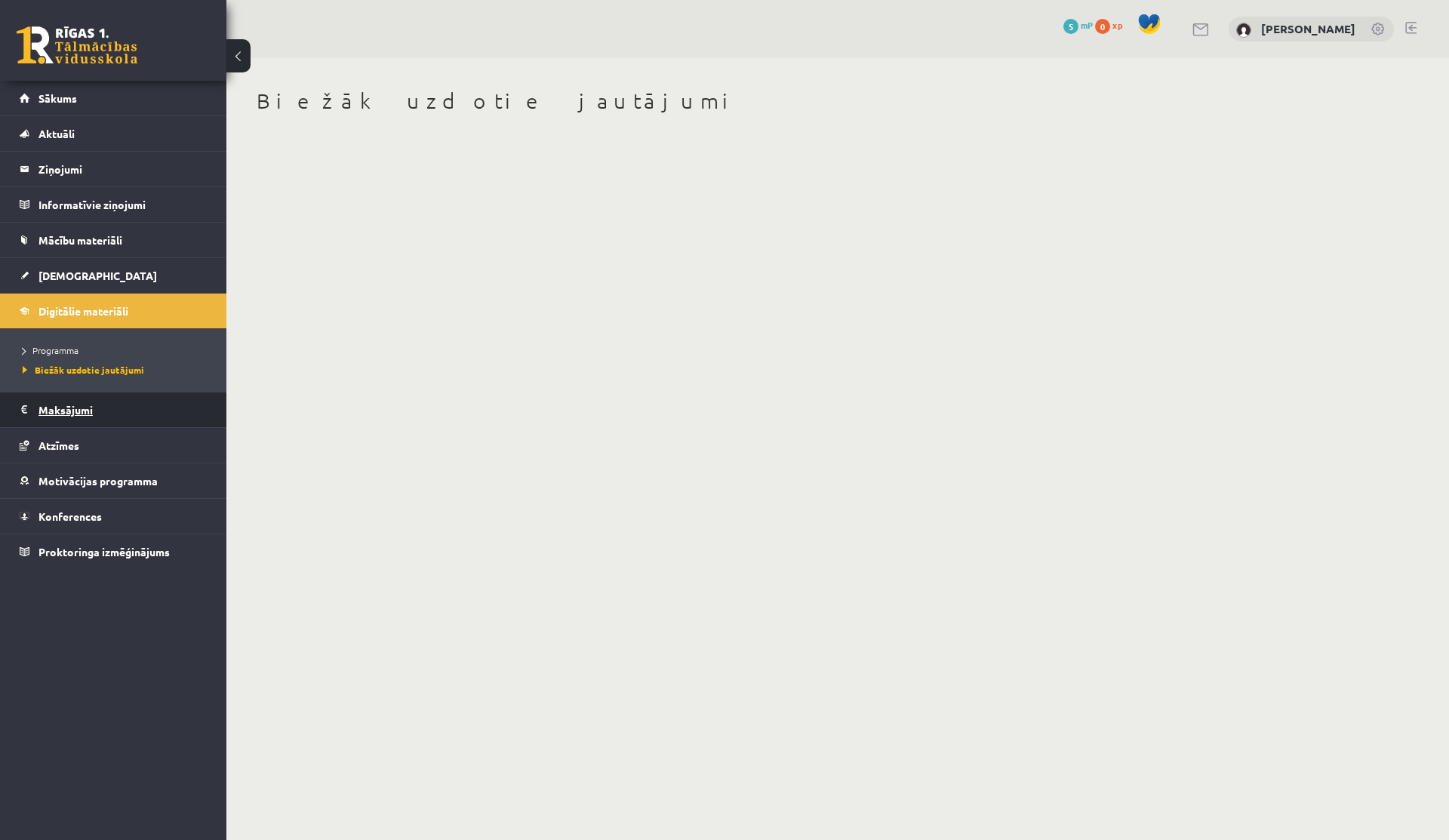
click at [44, 416] on legend "Maksājumi 0" at bounding box center [122, 409] width 169 height 34
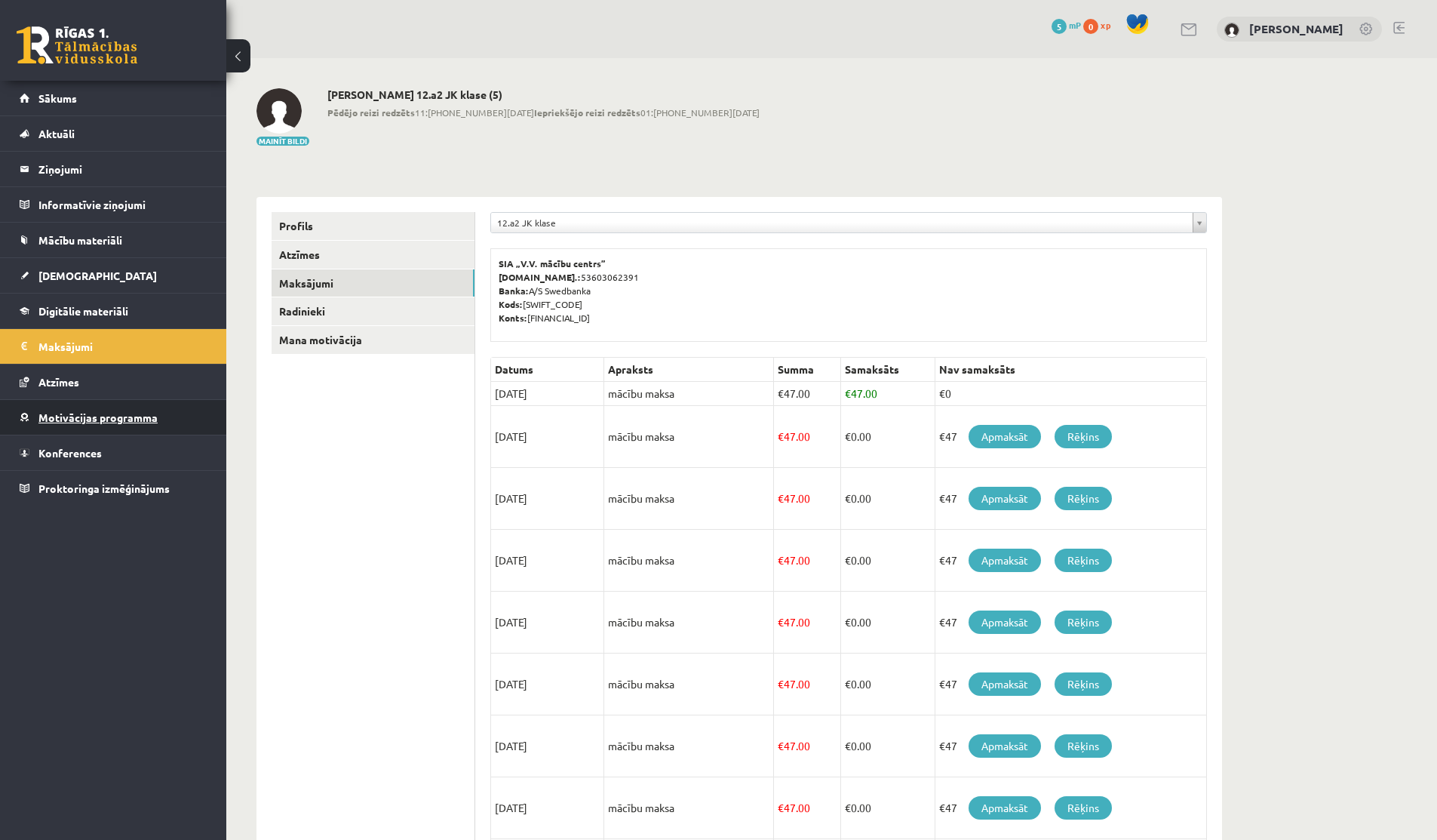
click at [38, 415] on span "Motivācijas programma" at bounding box center [97, 416] width 119 height 14
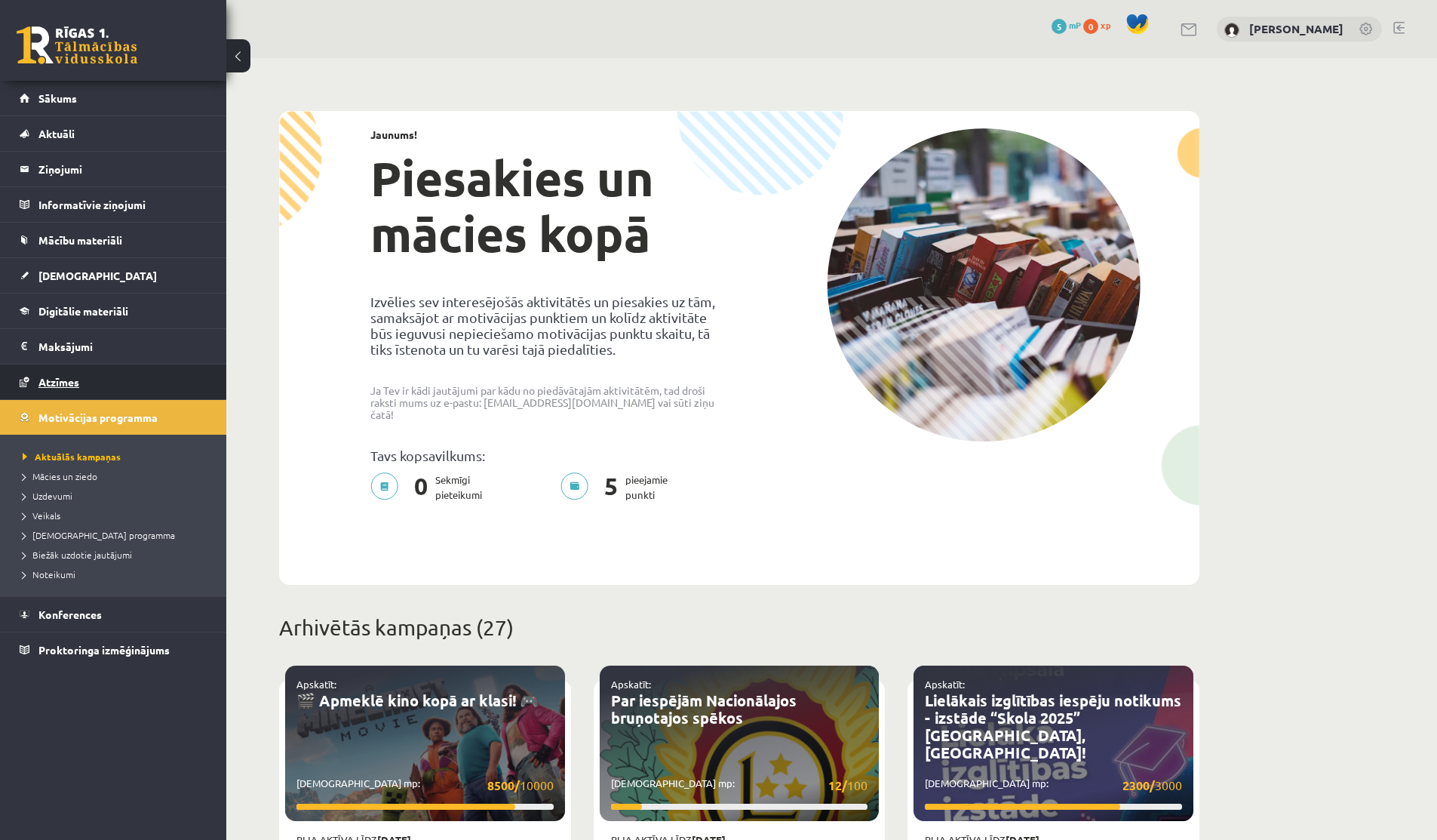
click at [102, 388] on link "Atzīmes" at bounding box center [113, 382] width 188 height 34
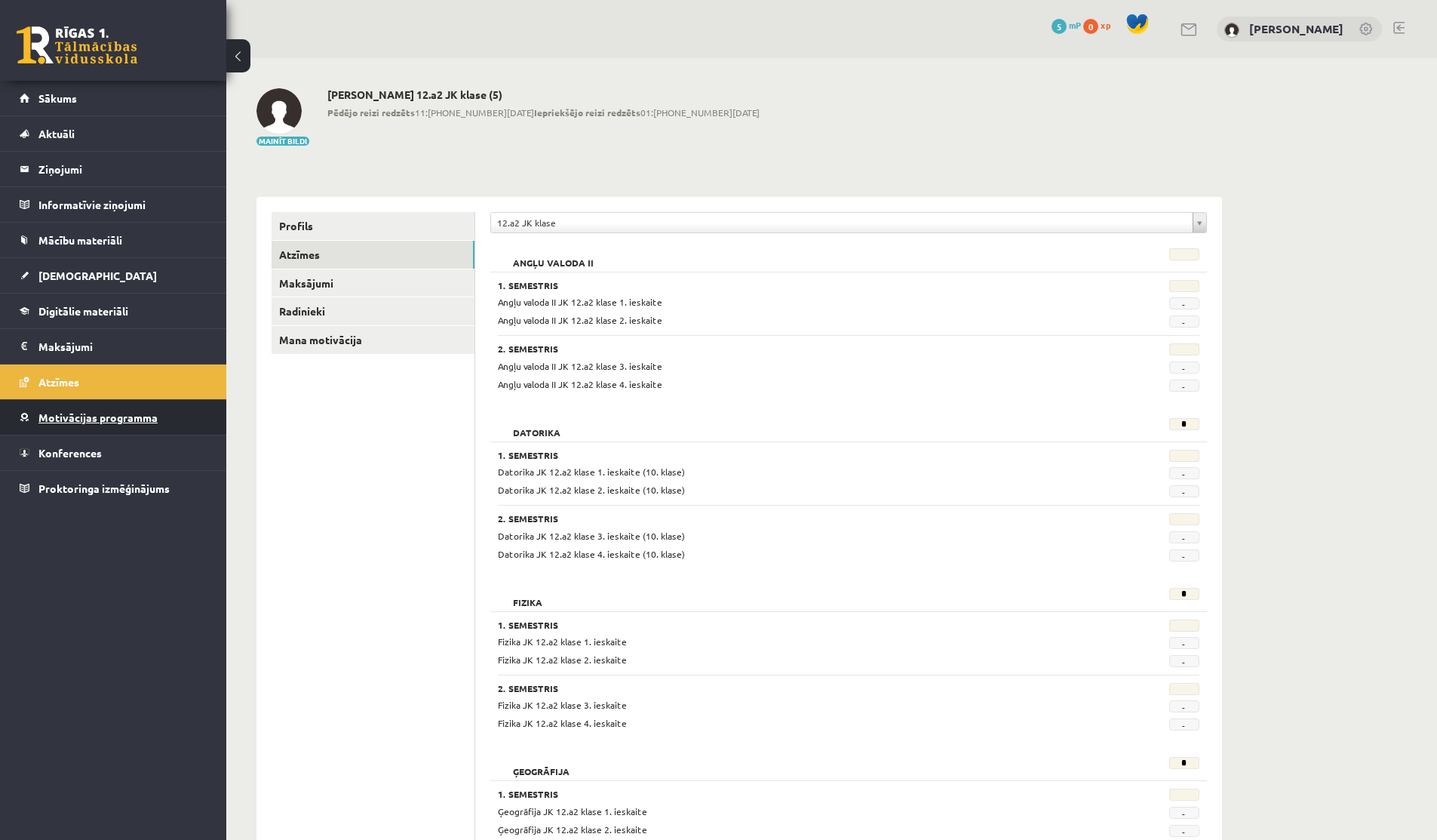
click at [91, 415] on span "Motivācijas programma" at bounding box center [97, 416] width 119 height 14
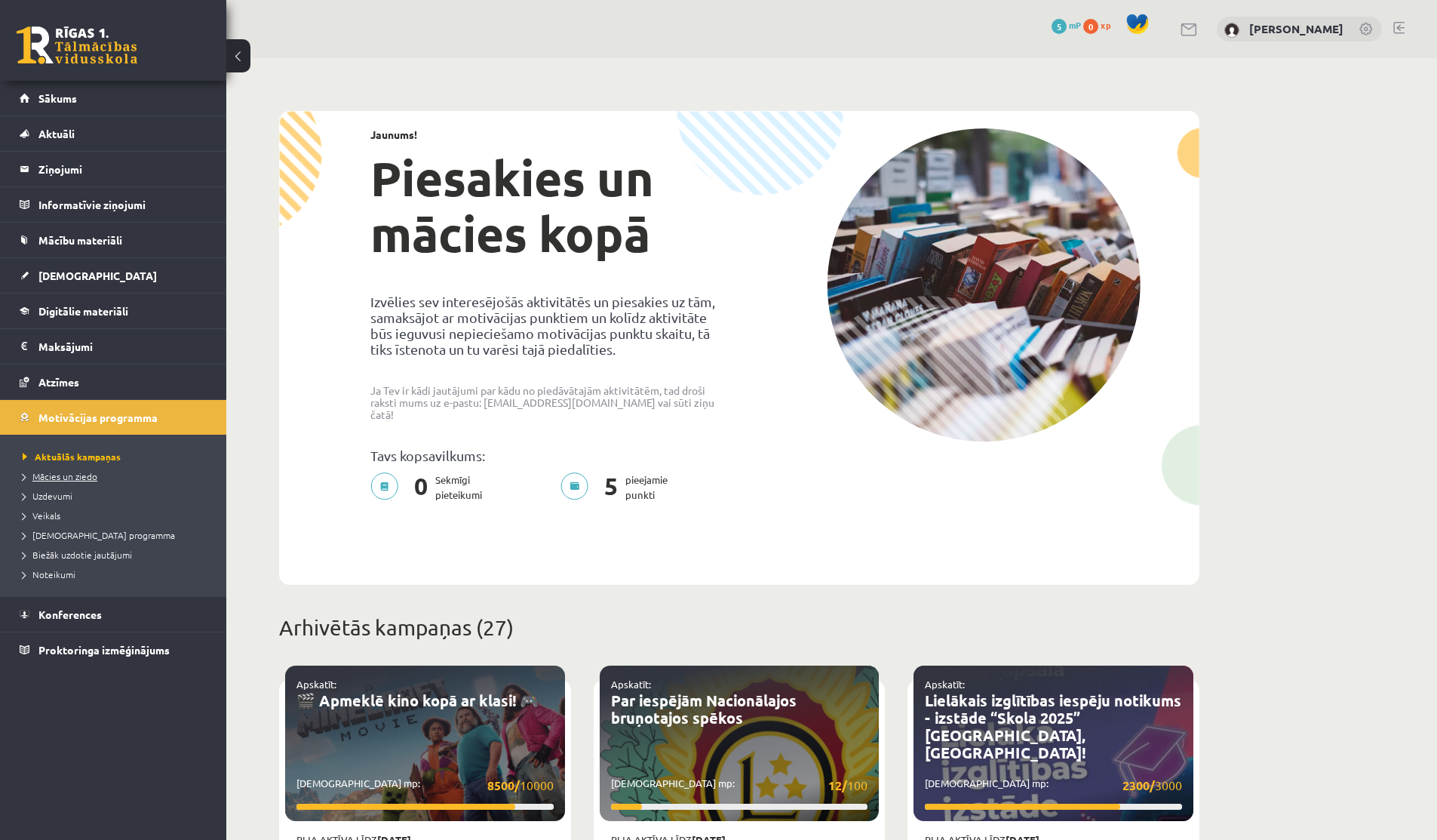
click at [73, 472] on span "Mācies un ziedo" at bounding box center [60, 475] width 74 height 12
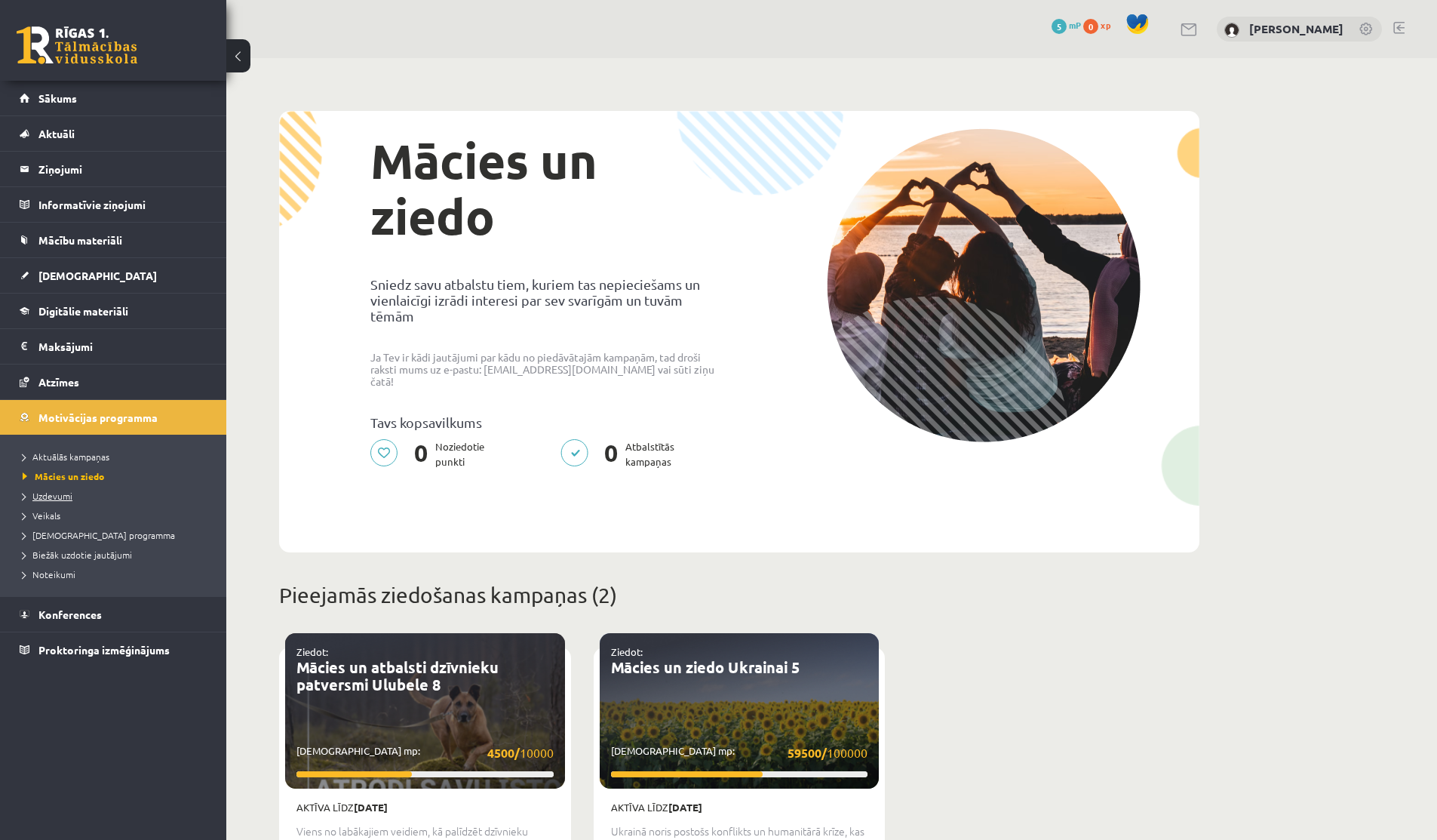
click at [63, 495] on span "Uzdevumi" at bounding box center [47, 495] width 50 height 12
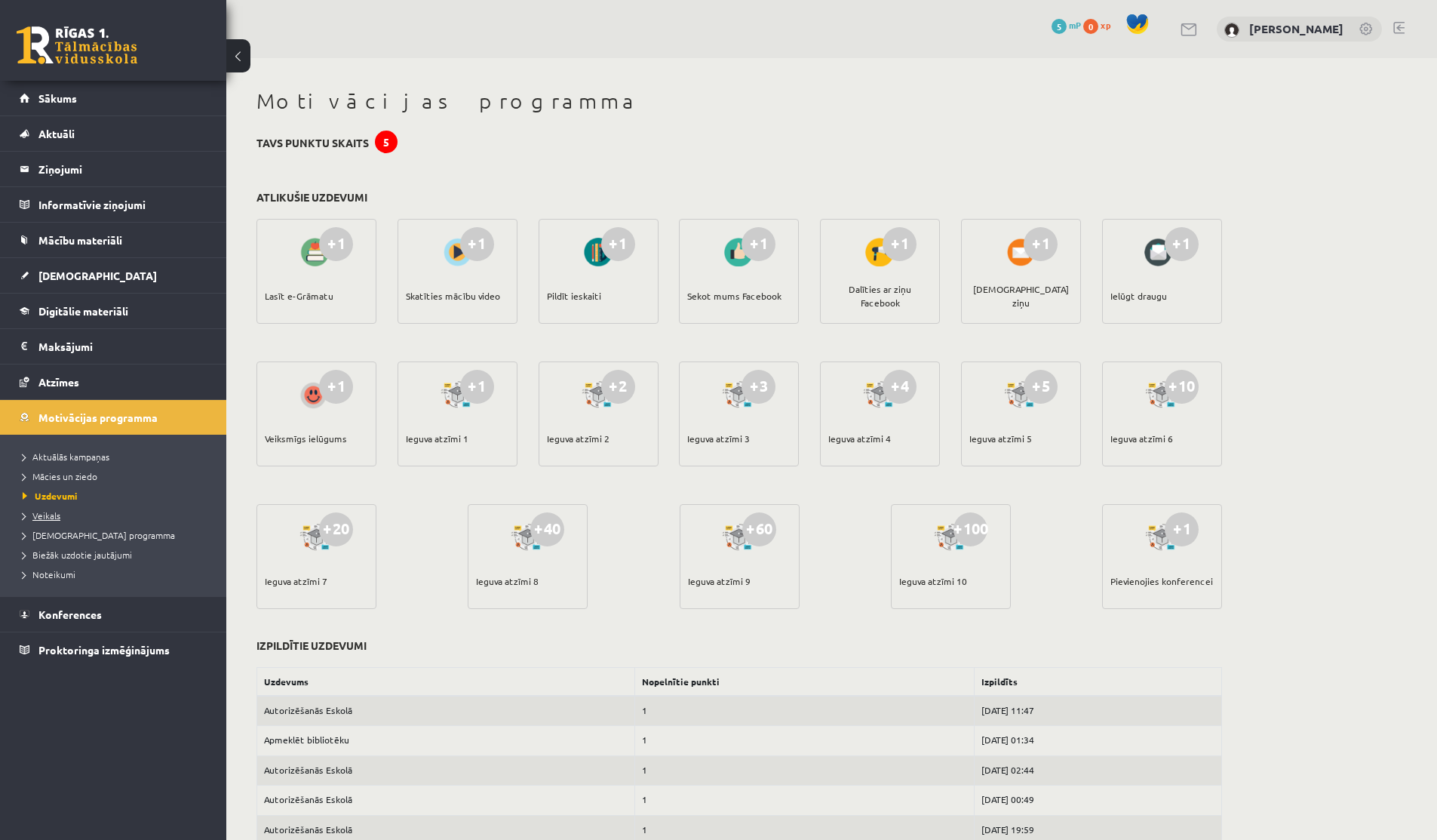
click at [47, 513] on span "Veikals" at bounding box center [42, 514] width 38 height 12
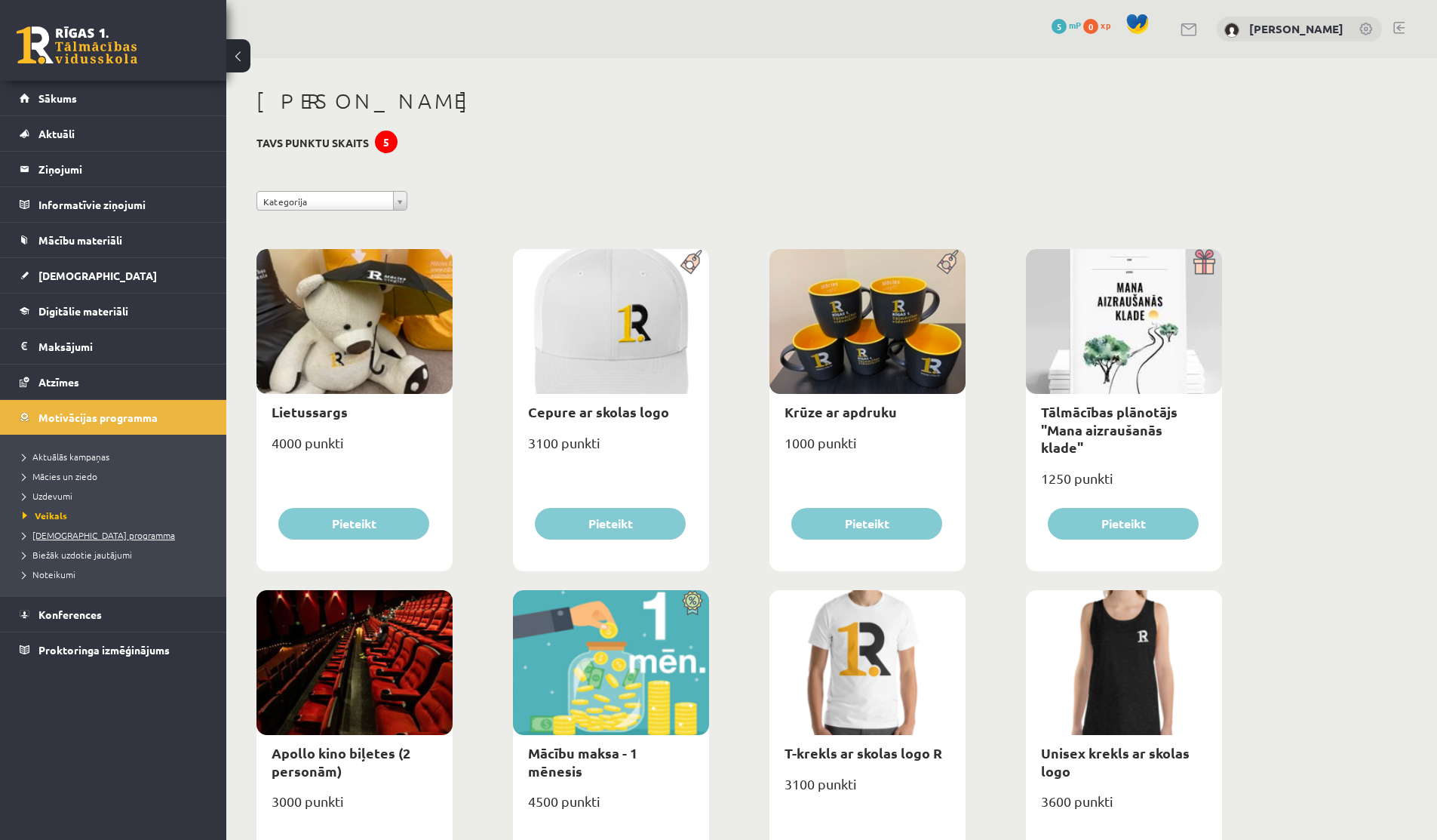
click at [50, 536] on span "[DEMOGRAPHIC_DATA] programma" at bounding box center [99, 534] width 152 height 12
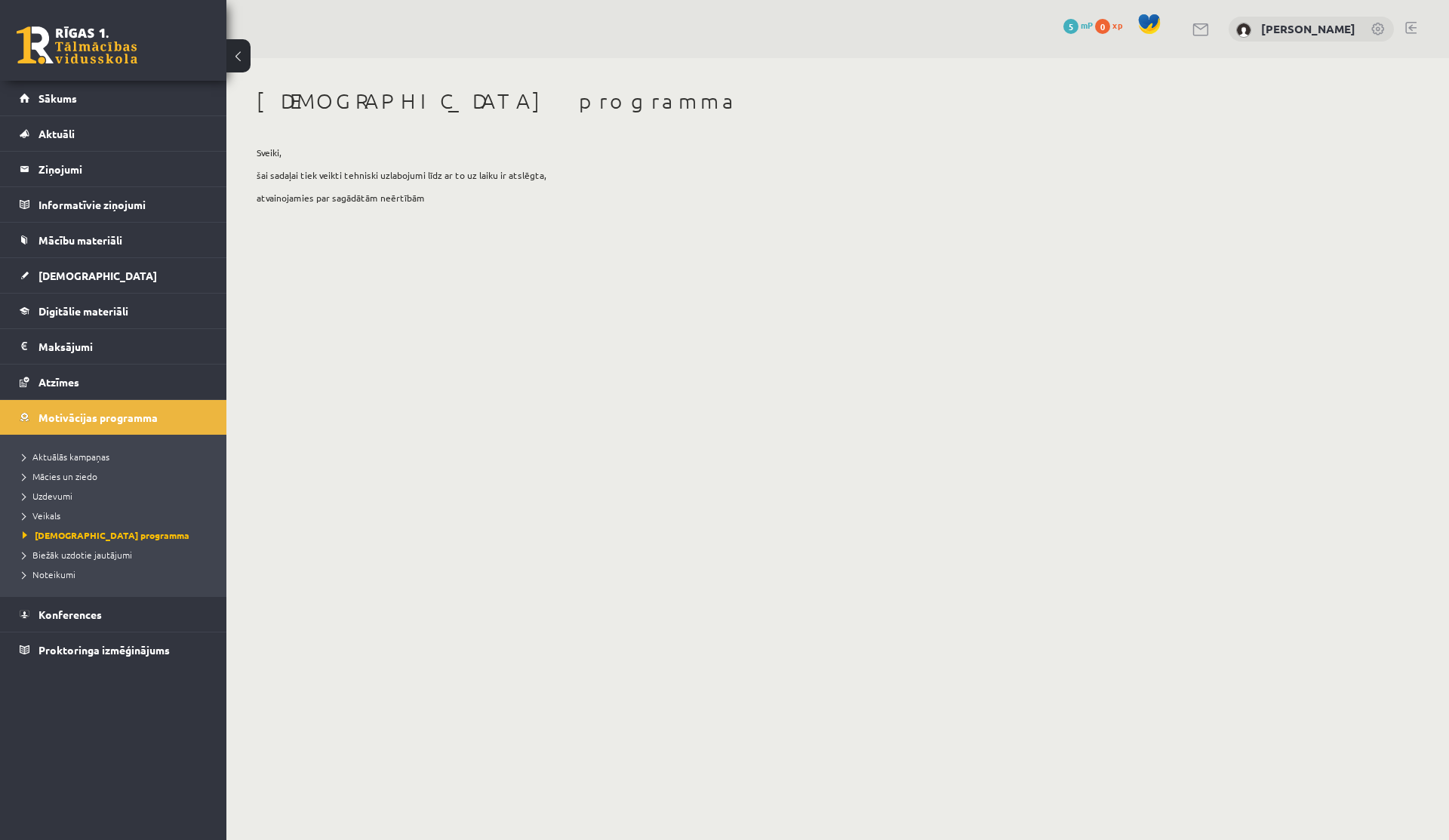
click at [34, 542] on li "[DEMOGRAPHIC_DATA] programma" at bounding box center [117, 535] width 189 height 20
click at [36, 549] on span "Biežāk uzdotie jautājumi" at bounding box center [77, 554] width 110 height 12
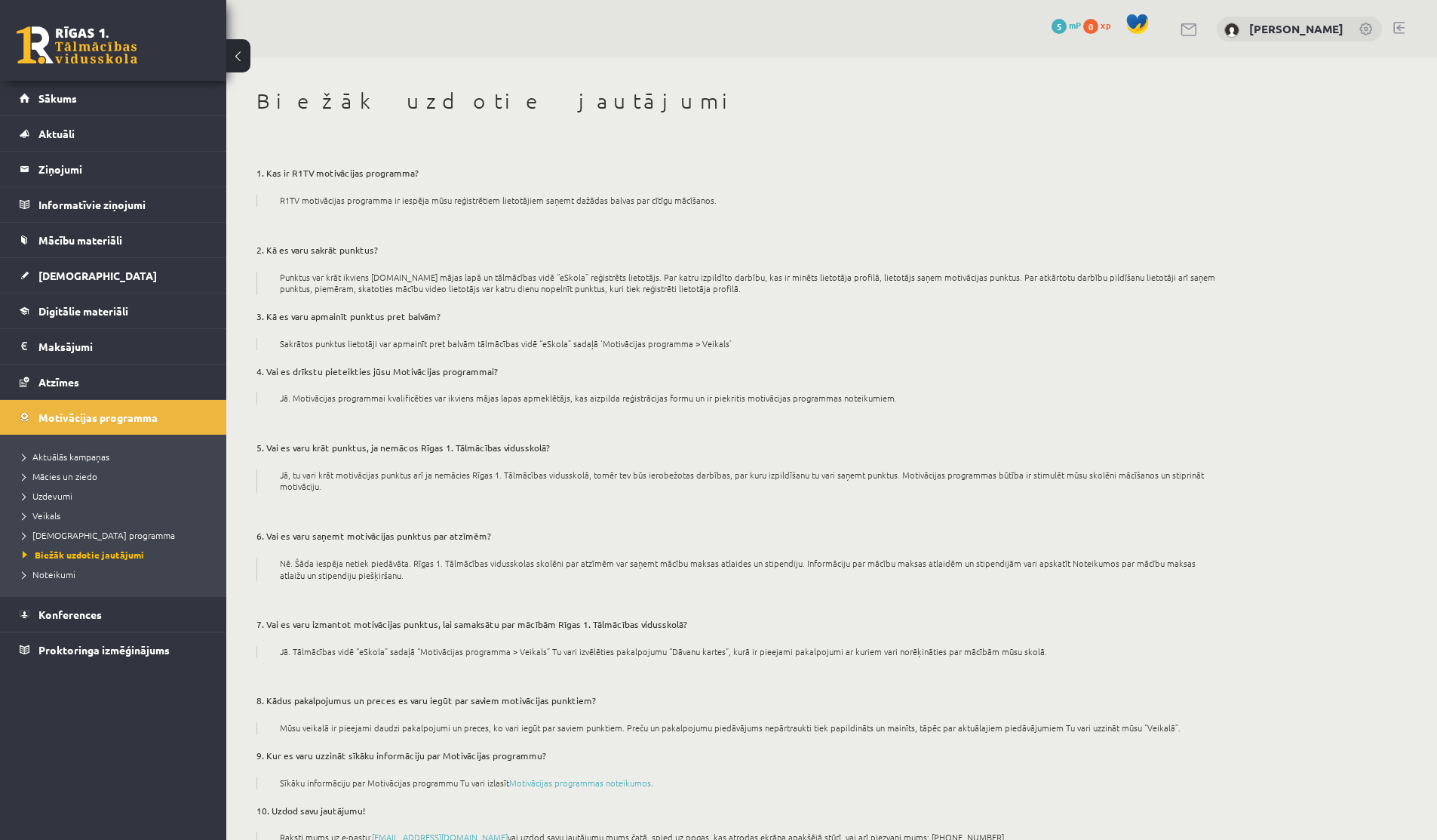
scroll to position [49, 0]
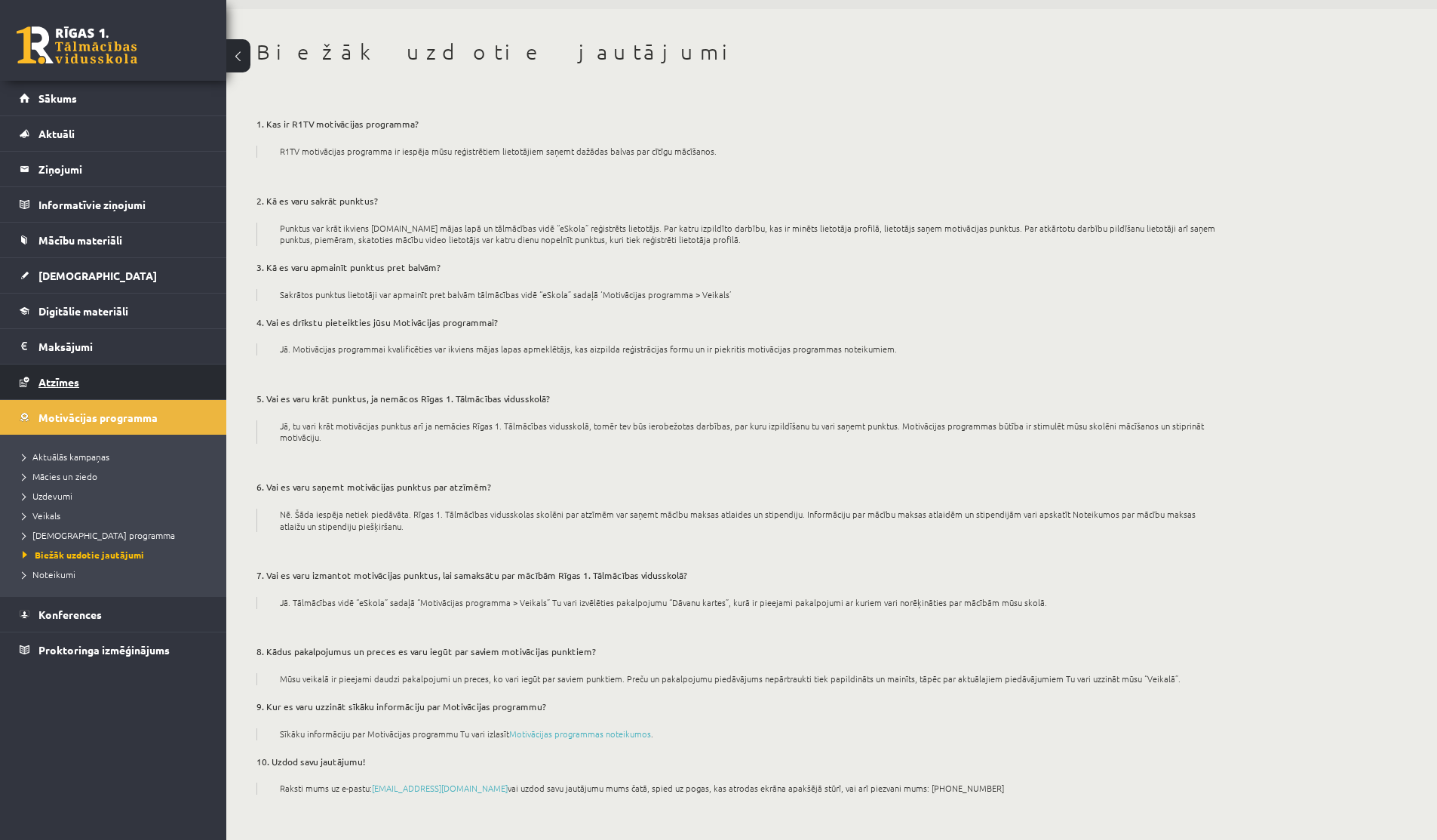
click at [59, 369] on link "Atzīmes" at bounding box center [113, 382] width 188 height 34
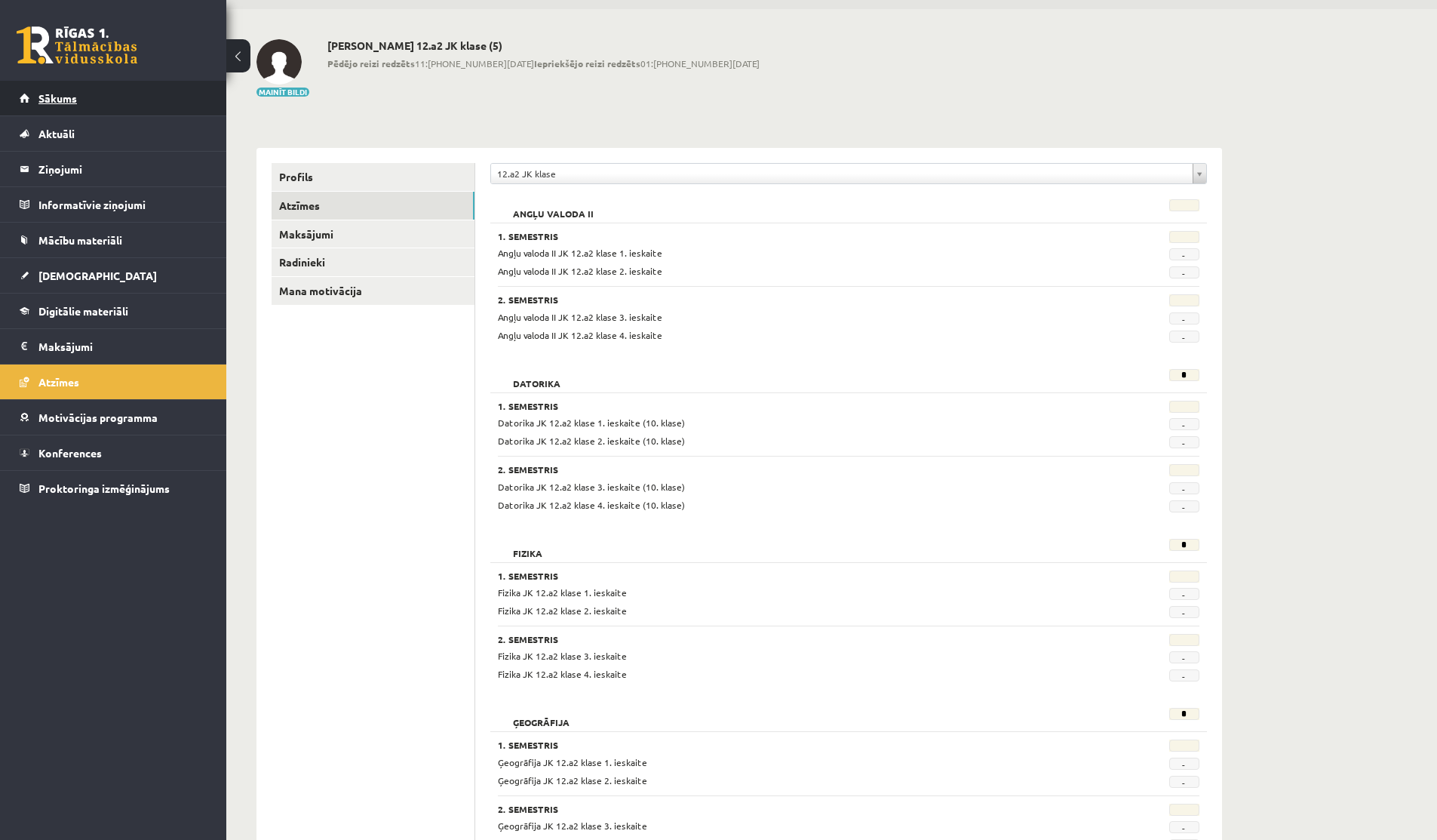
click at [78, 110] on link "Sākums" at bounding box center [113, 98] width 188 height 34
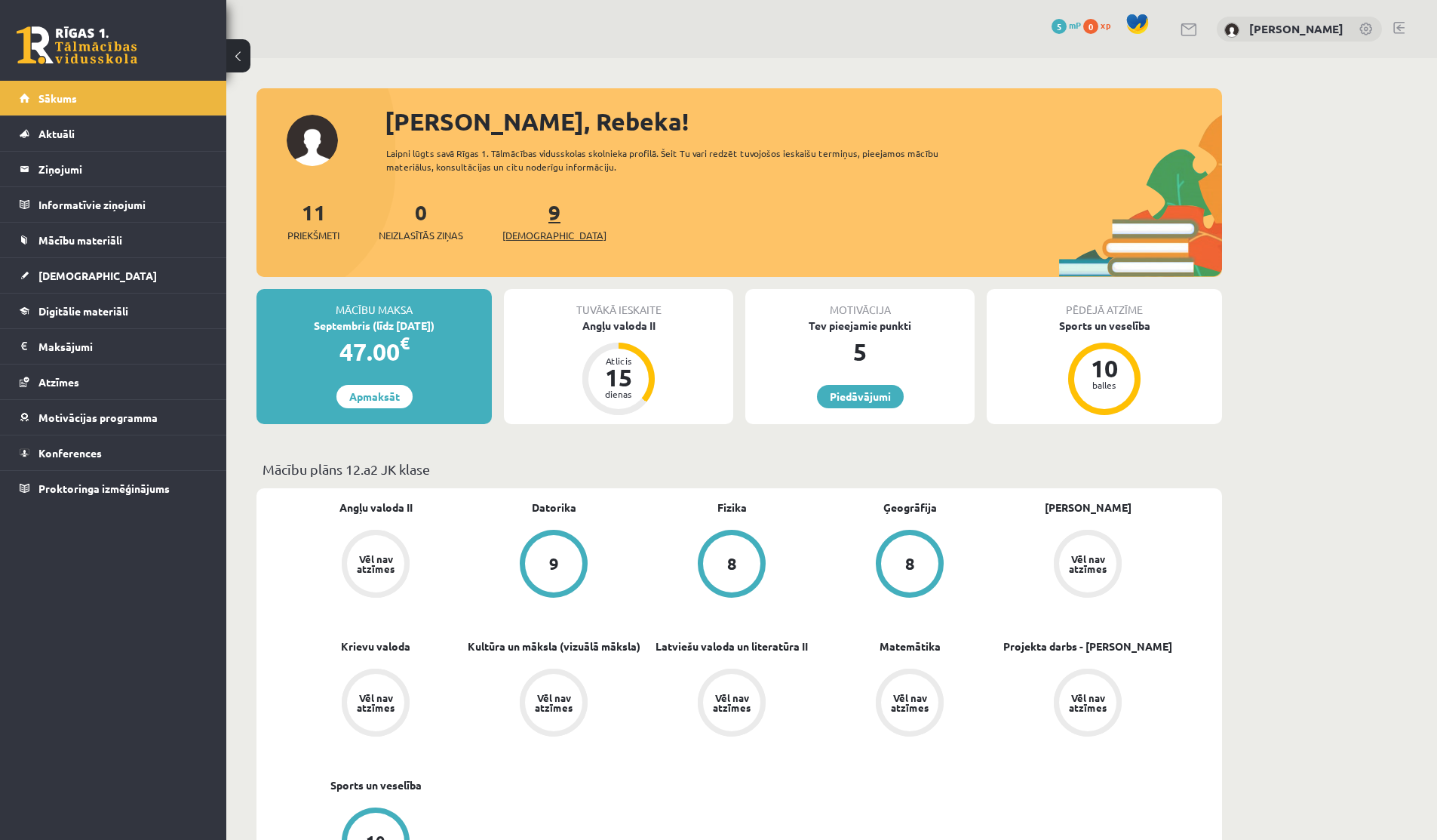
click at [526, 201] on link "9 Ieskaites" at bounding box center [554, 220] width 104 height 44
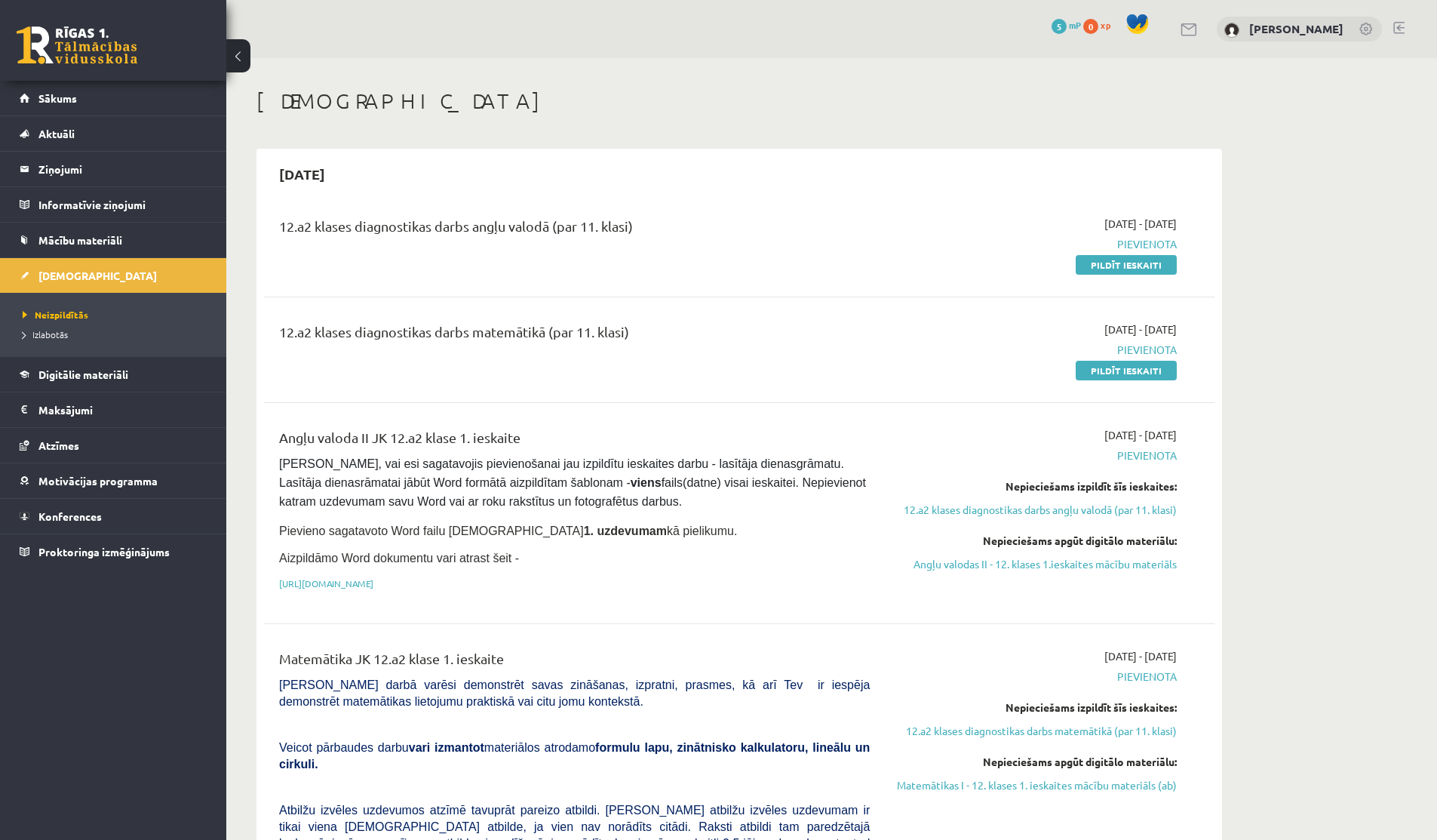
drag, startPoint x: 1152, startPoint y: 221, endPoint x: 1182, endPoint y: 221, distance: 30.0
click at [1182, 221] on div "2025-09-01 - 2025-09-15 Pievienota Pildīt ieskaiti" at bounding box center [1034, 244] width 307 height 56
click at [85, 246] on link "Mācību materiāli" at bounding box center [113, 239] width 188 height 34
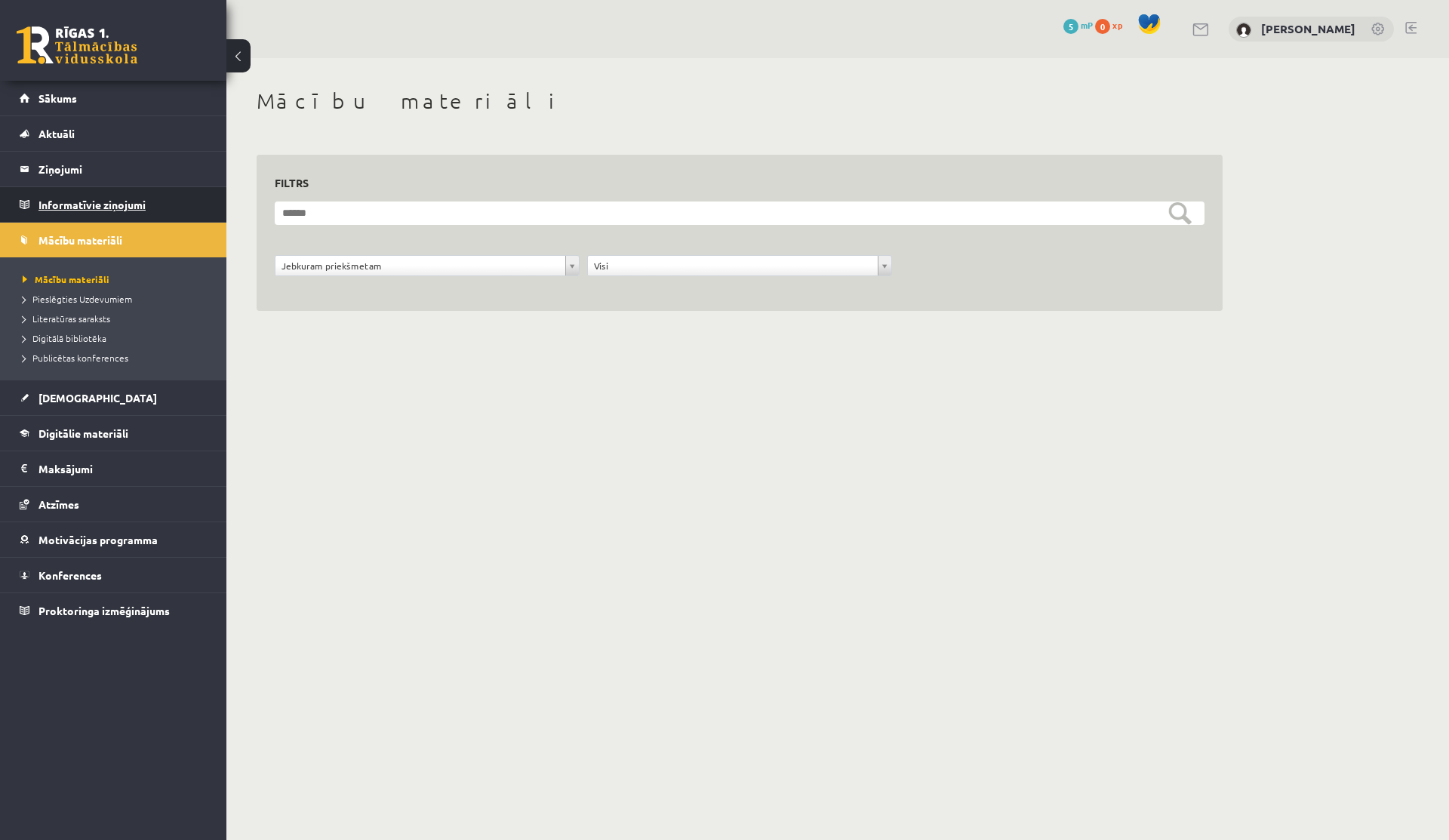
click at [52, 203] on legend "Informatīvie ziņojumi 0" at bounding box center [122, 204] width 169 height 34
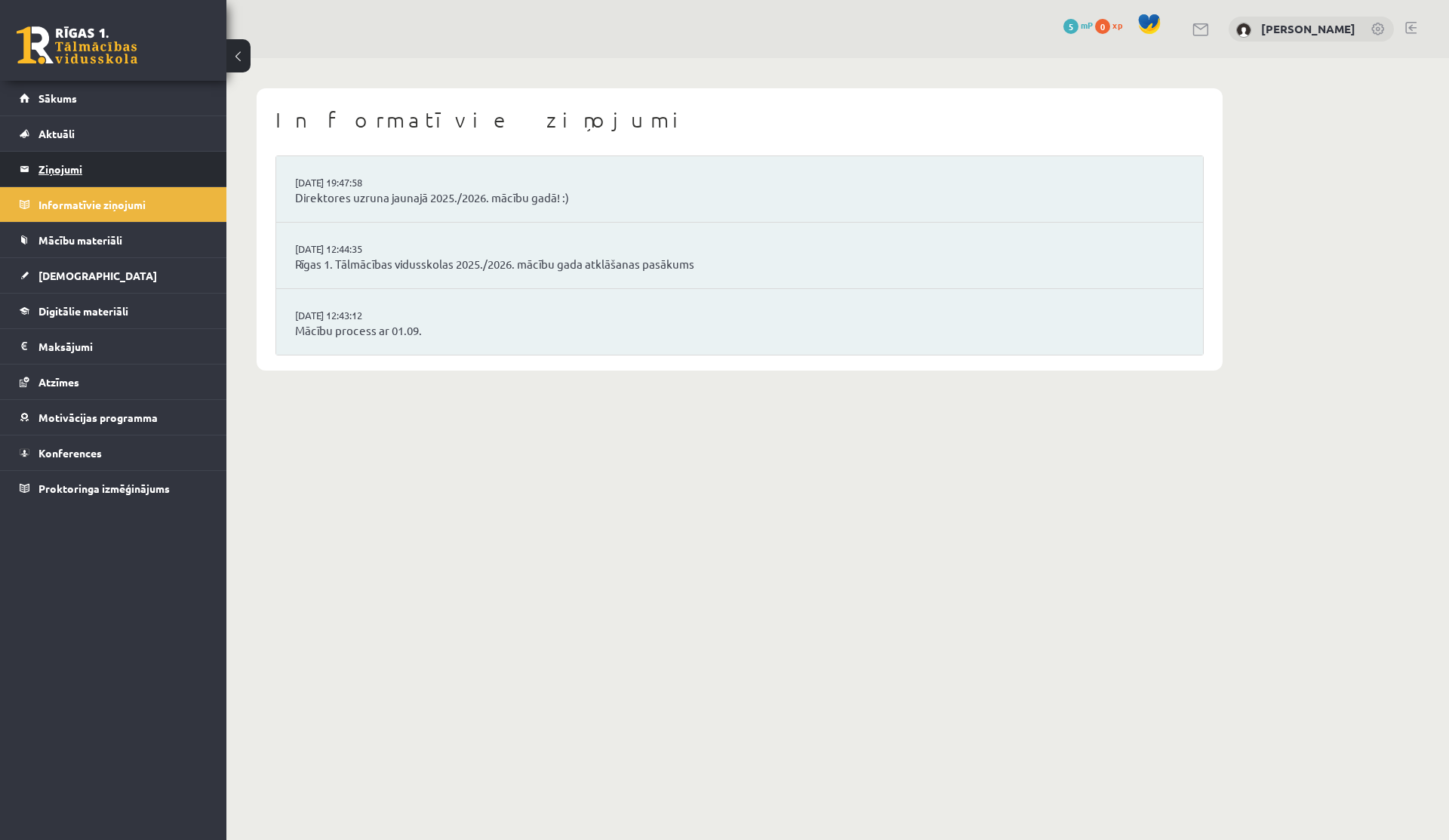
click at [63, 174] on legend "Ziņojumi 0" at bounding box center [122, 169] width 169 height 34
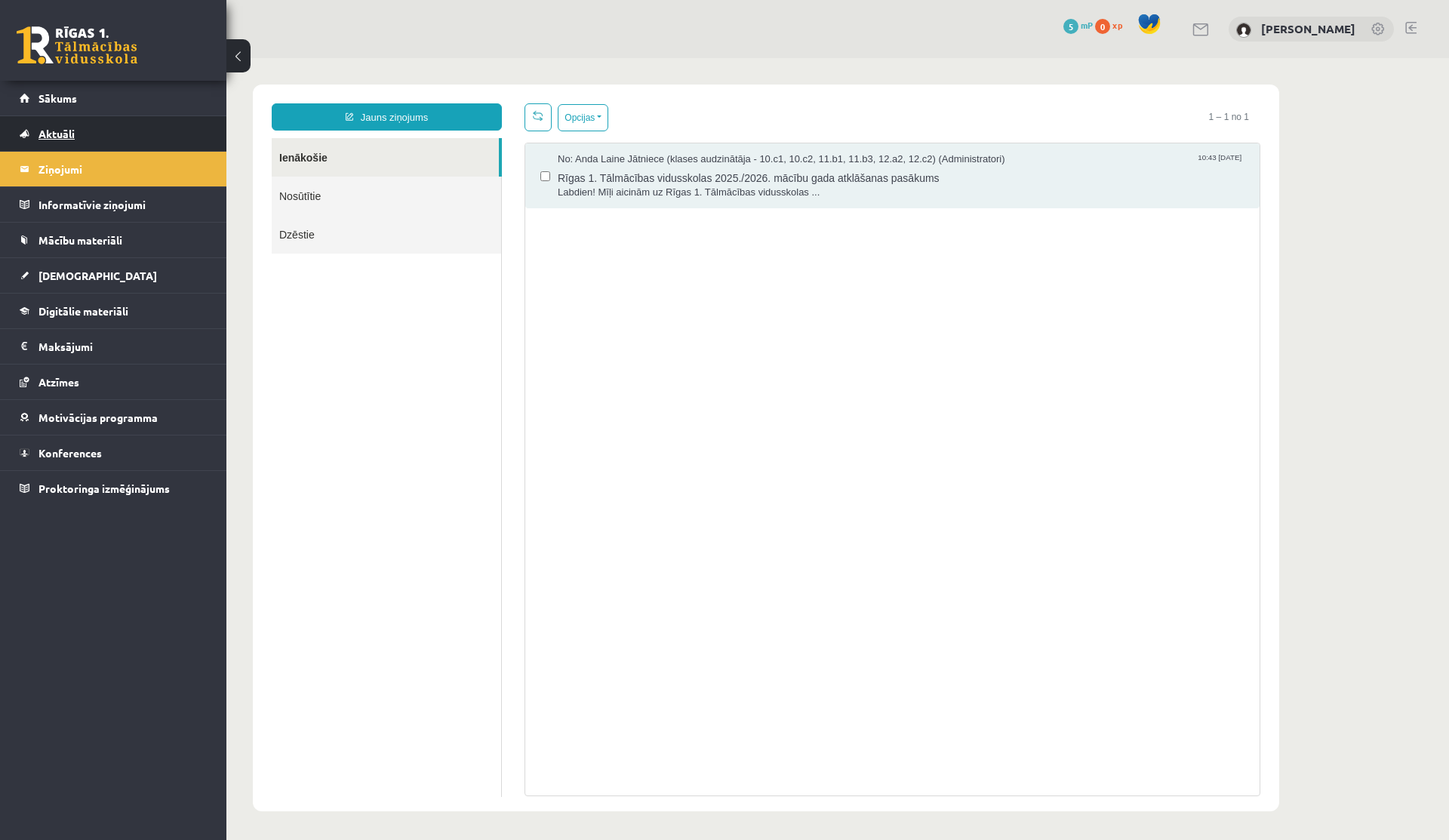
click at [112, 123] on link "Aktuāli" at bounding box center [113, 133] width 188 height 34
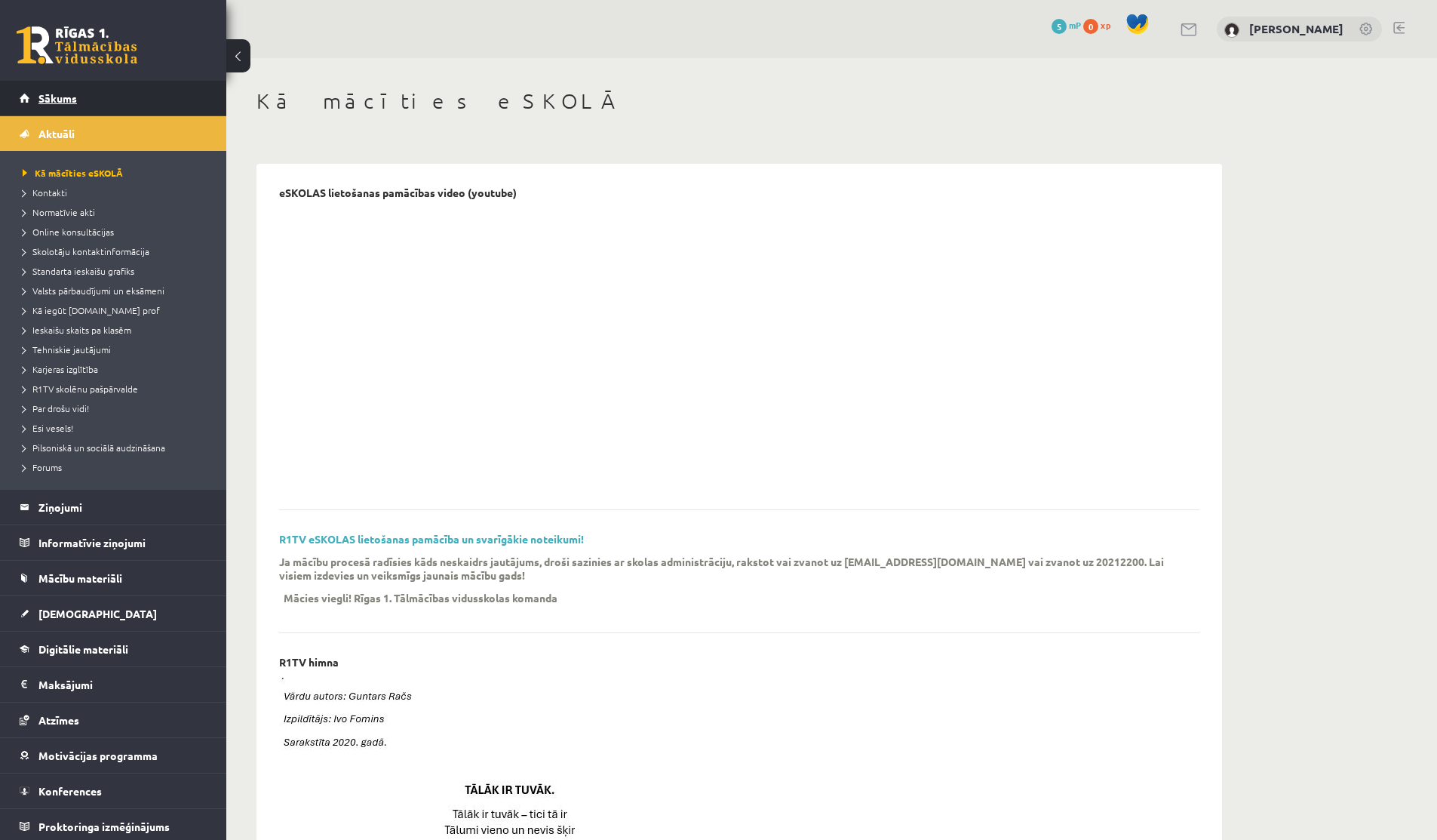
click at [97, 88] on link "Sākums" at bounding box center [113, 98] width 188 height 34
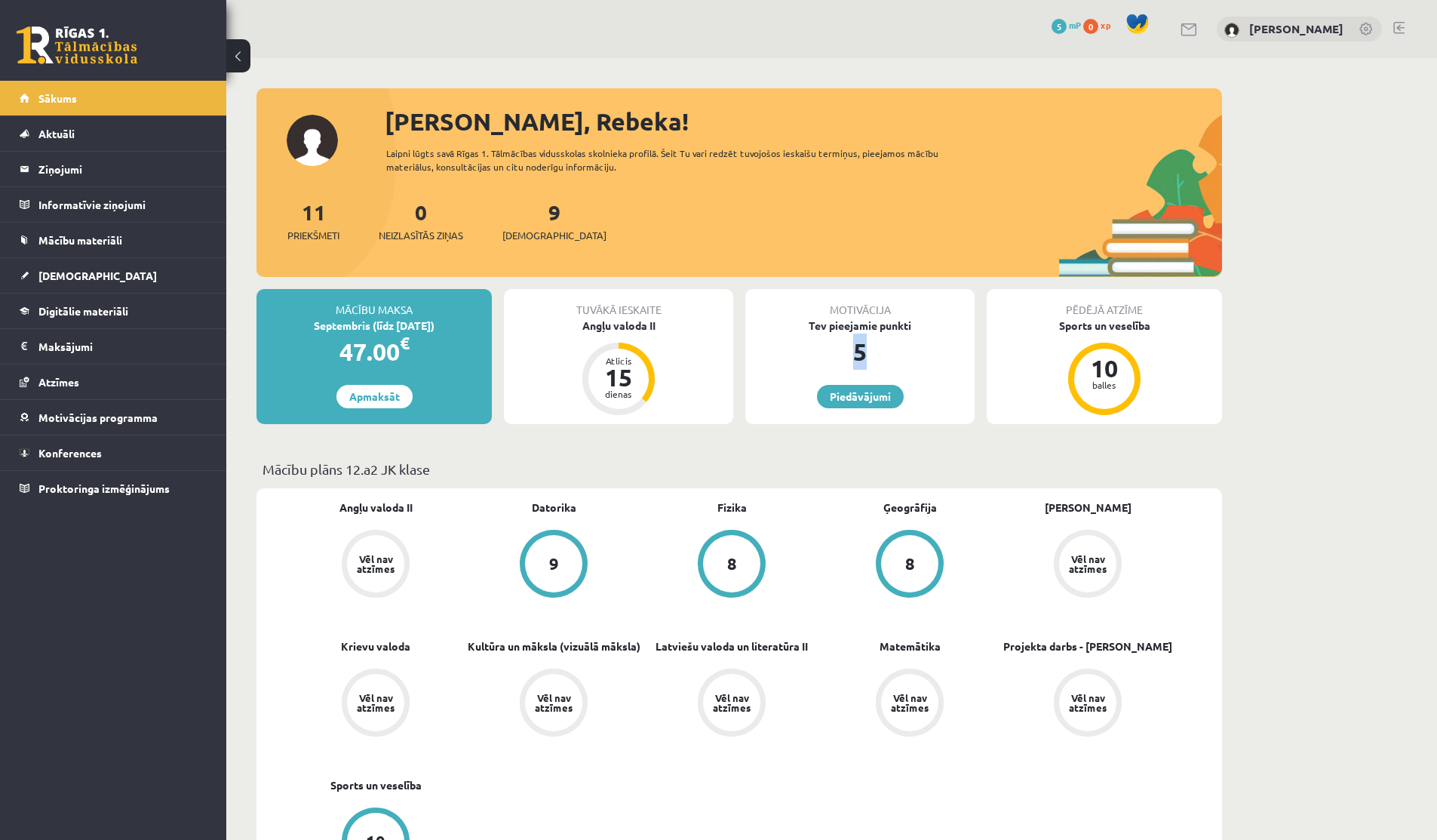
drag, startPoint x: 840, startPoint y: 352, endPoint x: 875, endPoint y: 352, distance: 35.0
click at [875, 352] on div "5" at bounding box center [860, 352] width 230 height 36
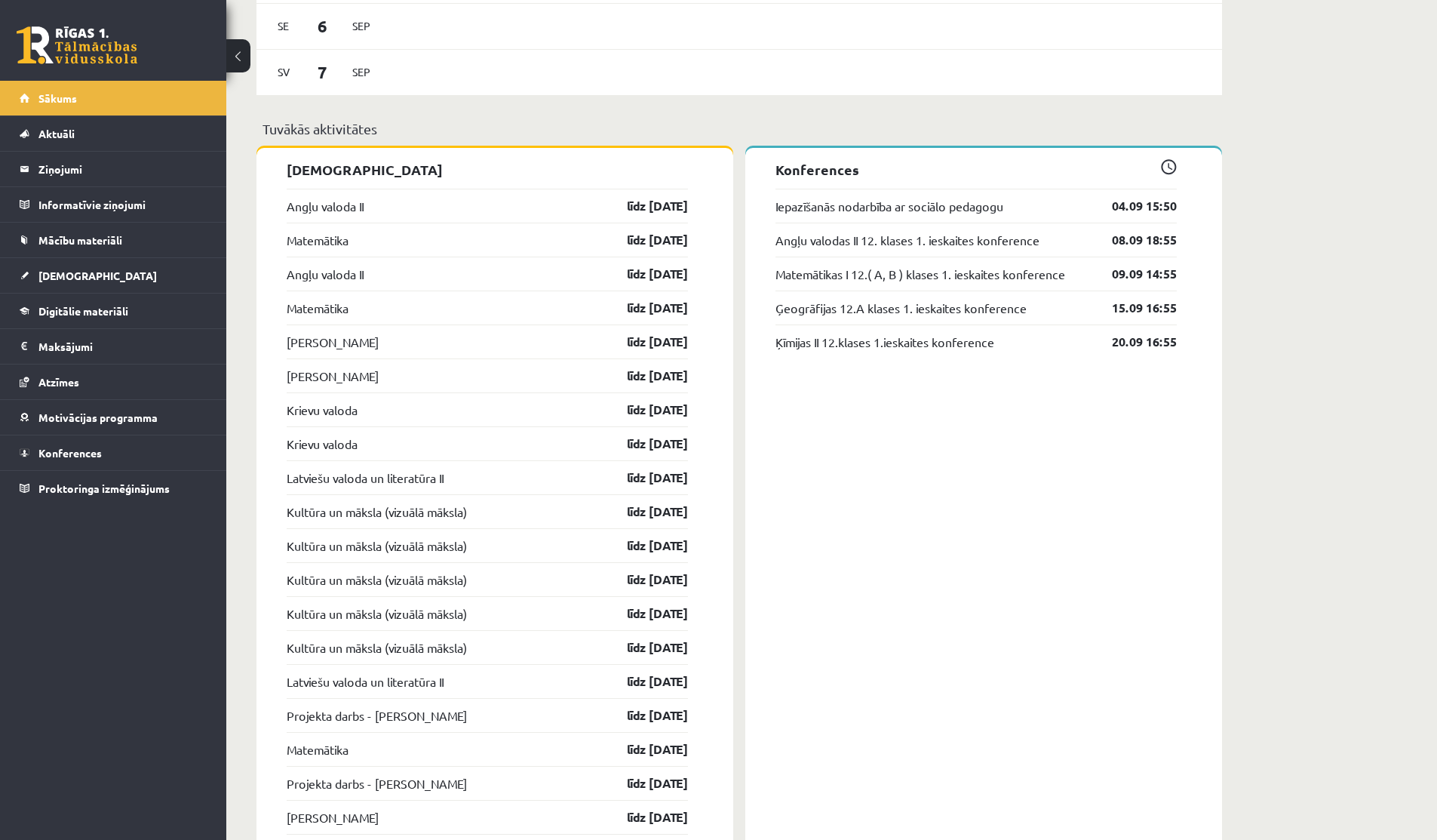
scroll to position [1258, 0]
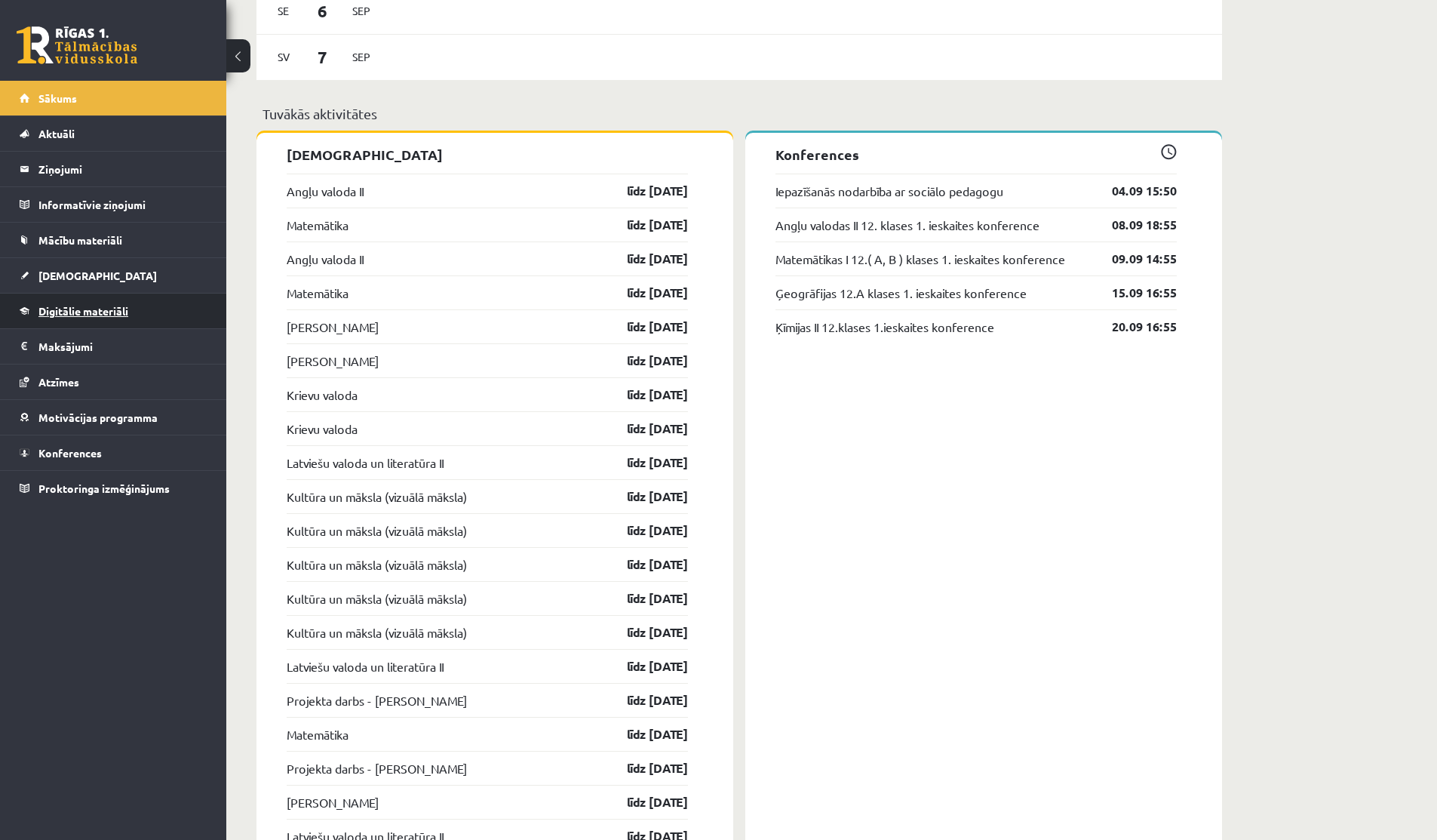
click at [82, 322] on link "Digitālie materiāli" at bounding box center [113, 310] width 188 height 34
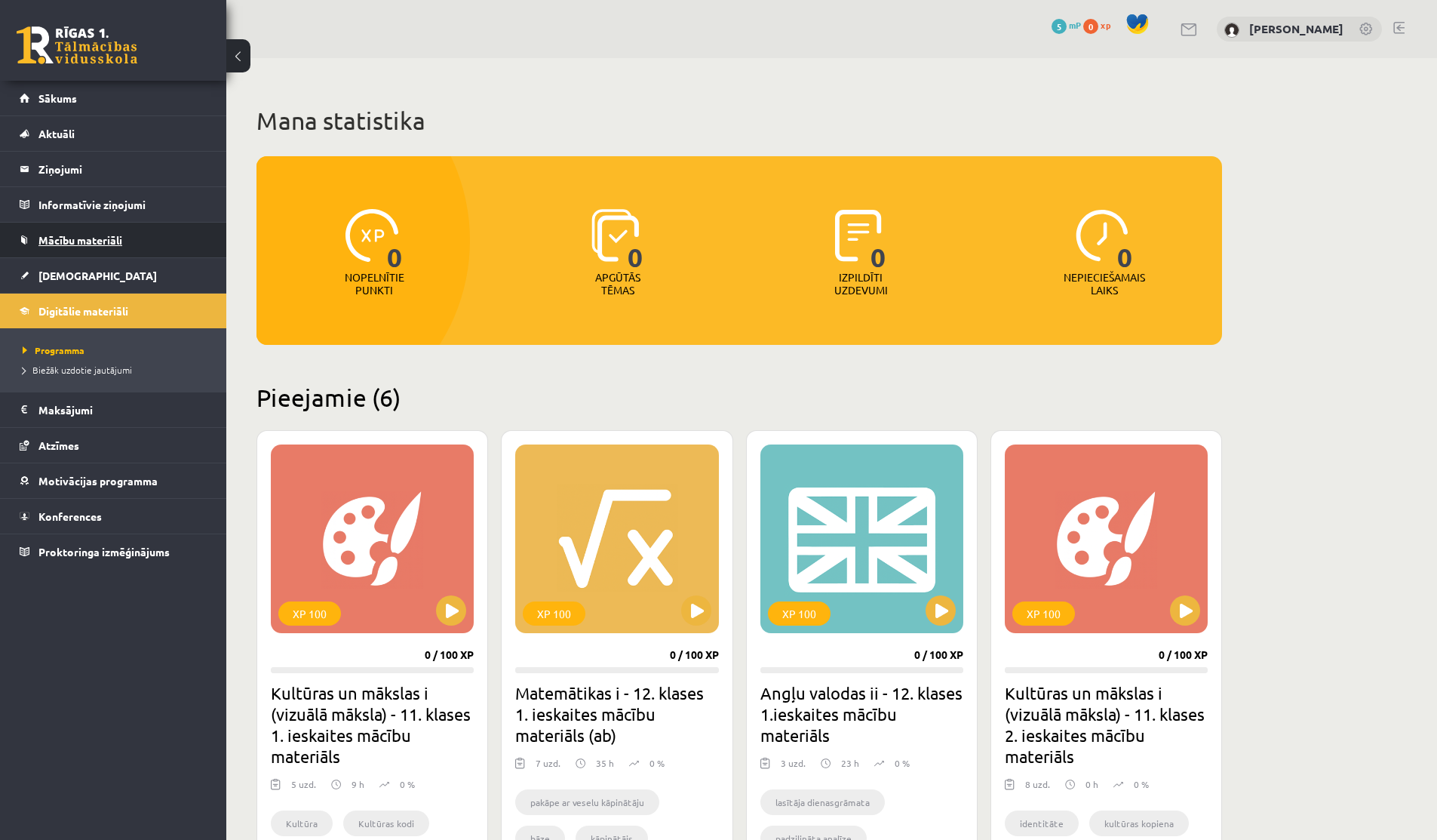
click at [48, 243] on span "Mācību materiāli" at bounding box center [80, 239] width 83 height 14
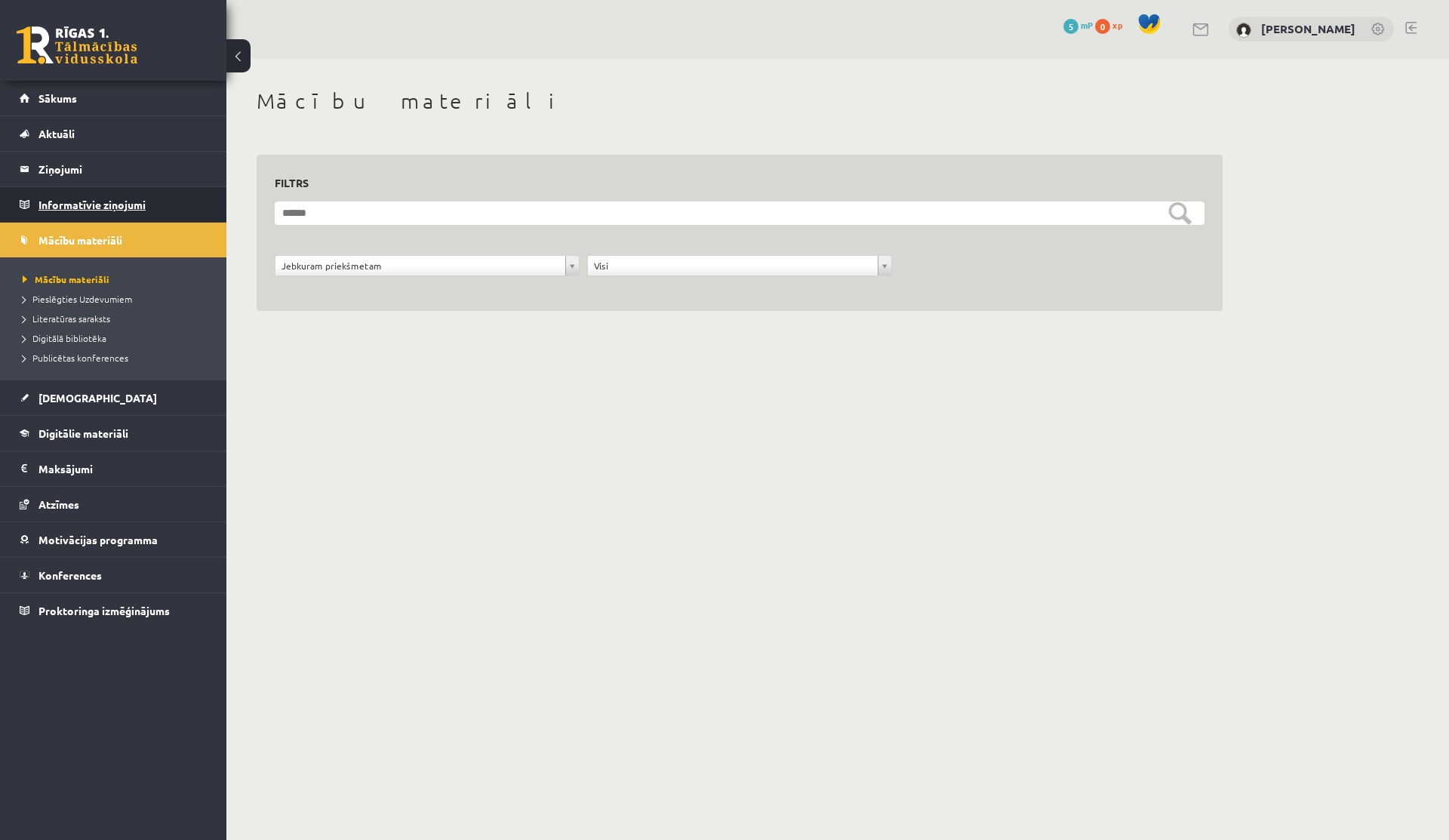
click at [68, 195] on legend "Informatīvie ziņojumi 0" at bounding box center [122, 204] width 169 height 34
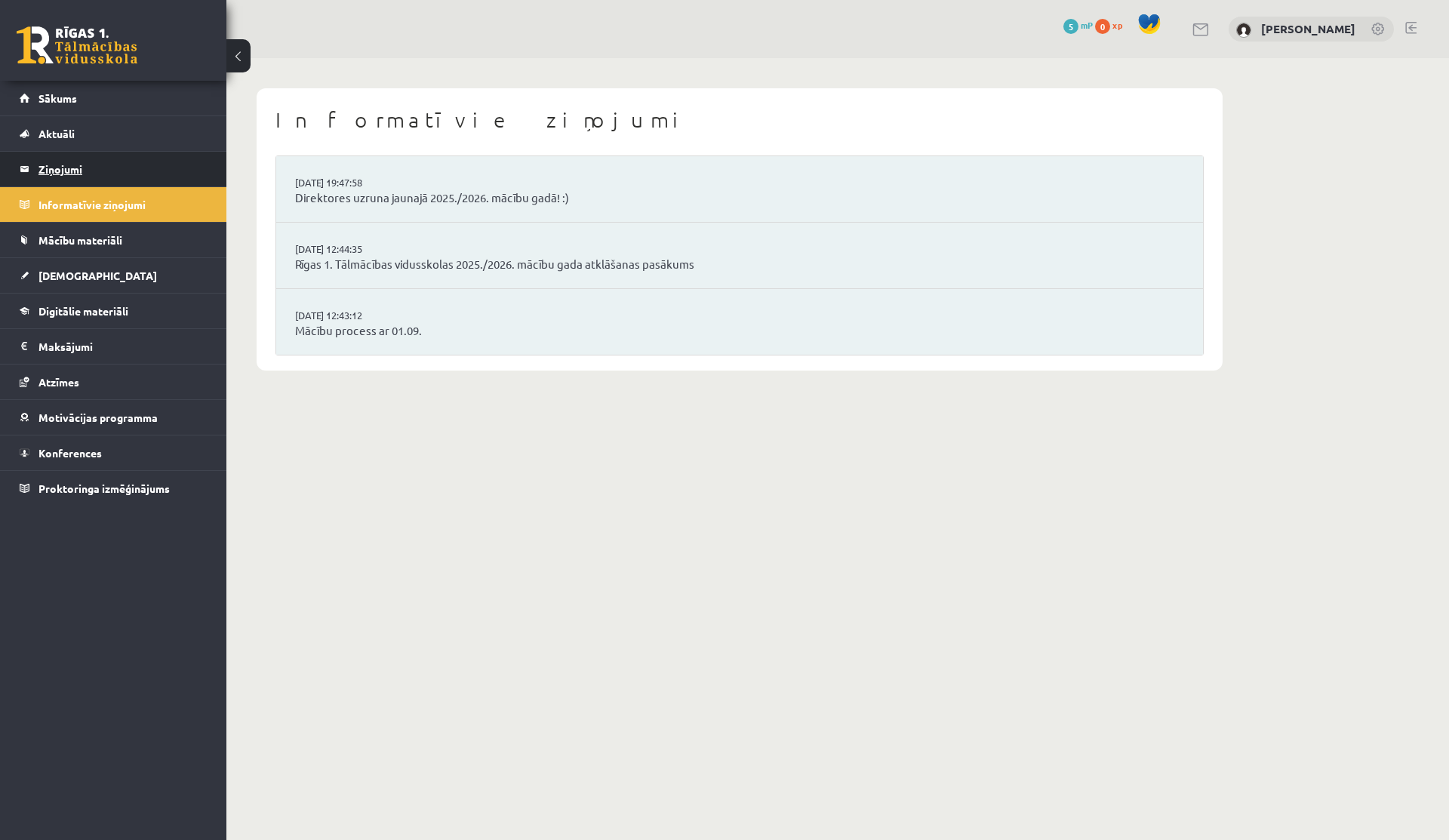
click at [48, 160] on legend "Ziņojumi 0" at bounding box center [122, 169] width 169 height 34
